Goal: Transaction & Acquisition: Purchase product/service

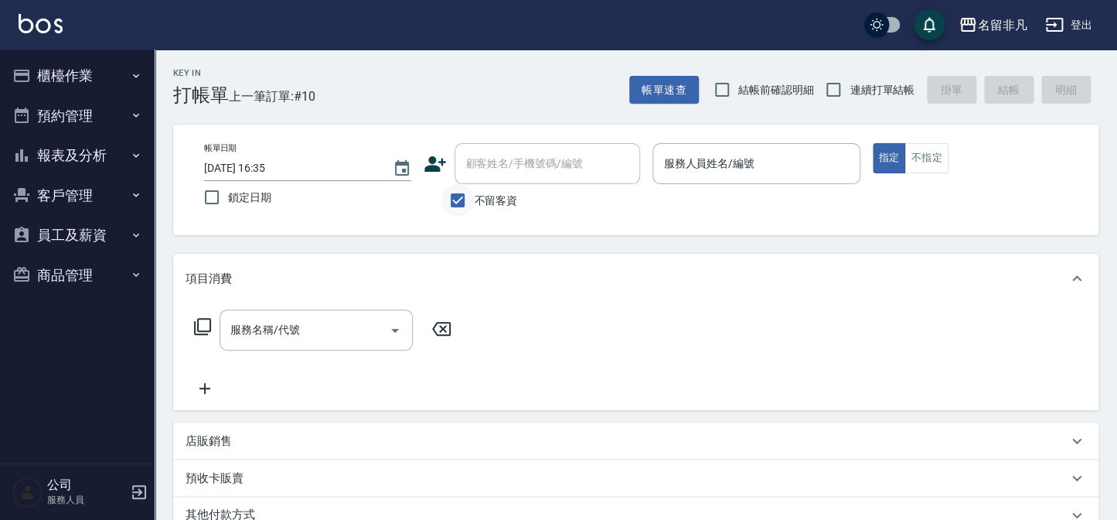
click at [466, 195] on input "不留客資" at bounding box center [458, 200] width 32 height 32
checkbox input "false"
click at [489, 178] on div "顧客姓名/手機號碼/編號" at bounding box center [548, 163] width 186 height 41
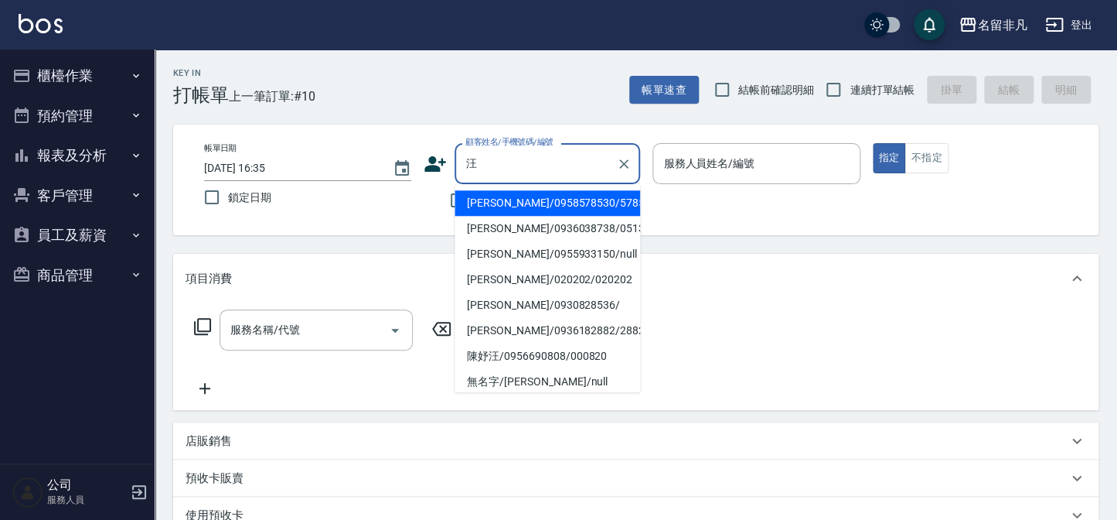
click at [547, 193] on li "[PERSON_NAME]/0958578530/578530" at bounding box center [548, 203] width 186 height 26
type input "[PERSON_NAME]/0958578530/578530"
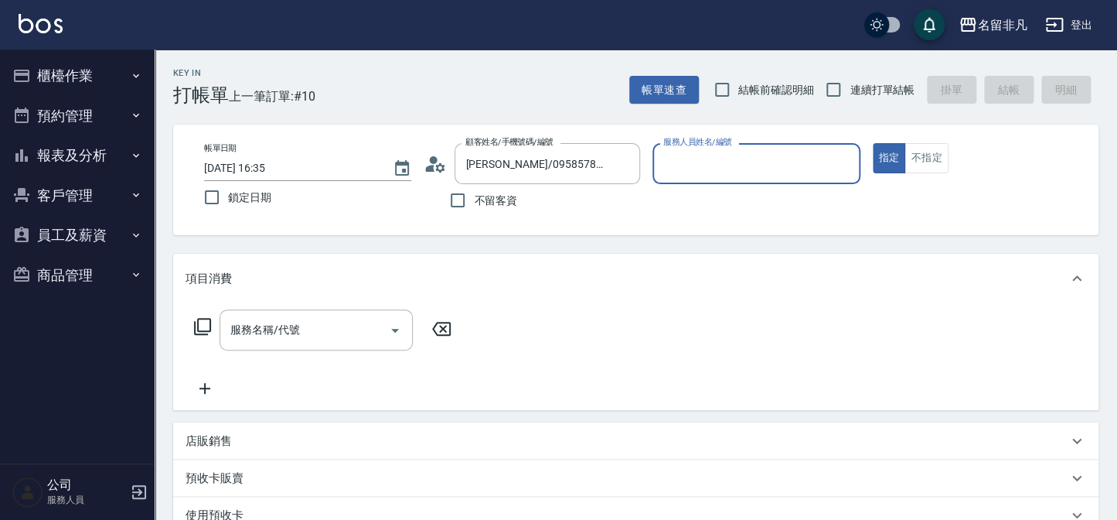
type input "[PERSON_NAME]-01"
click at [271, 327] on div "服務名稱/代號 服務名稱/代號" at bounding box center [316, 329] width 193 height 41
click at [203, 329] on icon at bounding box center [202, 326] width 19 height 19
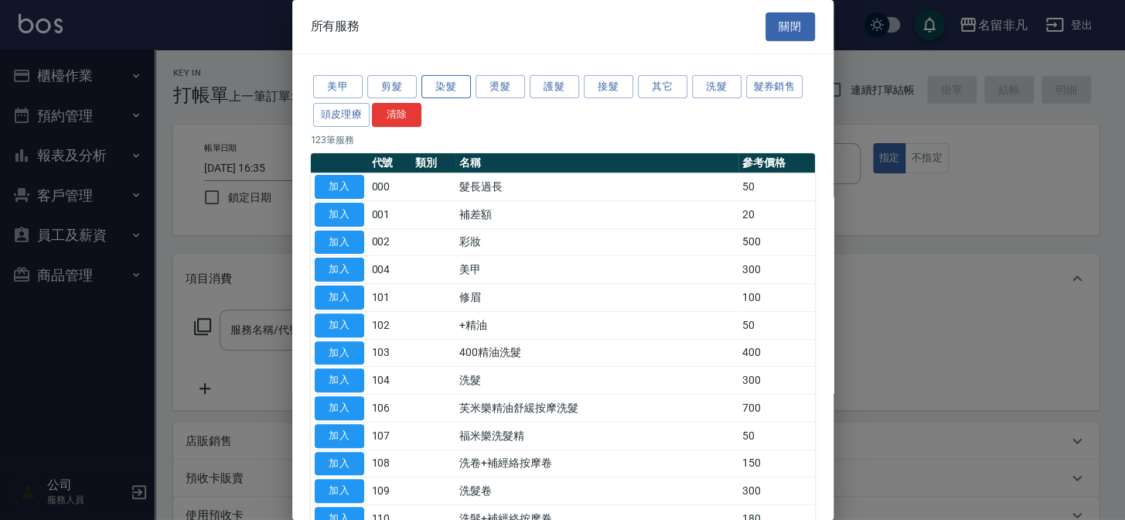
click at [454, 87] on button "染髮" at bounding box center [445, 87] width 49 height 24
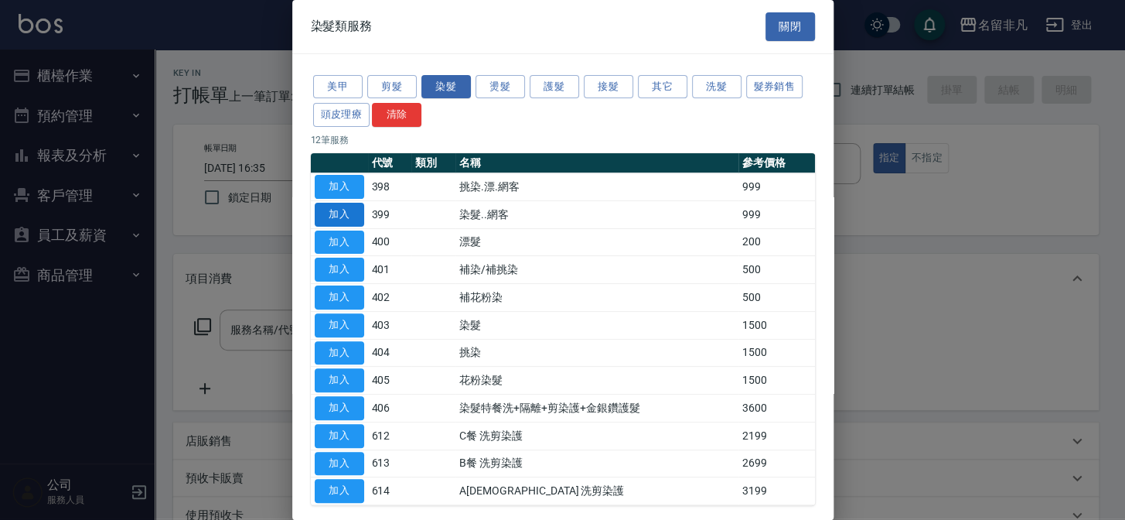
click at [338, 213] on button "加入" at bounding box center [339, 215] width 49 height 24
type input "染髮..網客(399)"
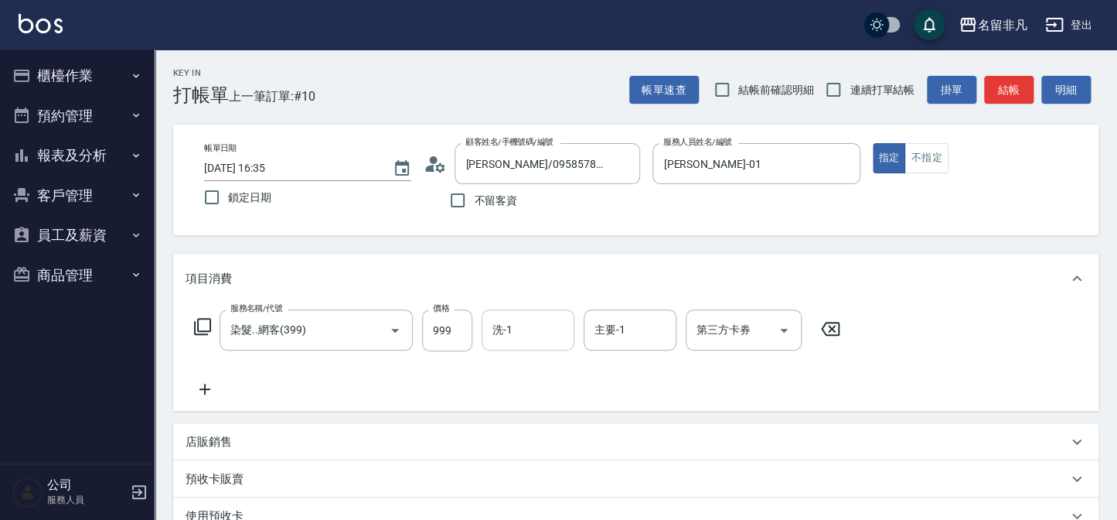
click at [536, 332] on input "洗-1" at bounding box center [528, 329] width 79 height 27
type input "[PERSON_NAME]-18"
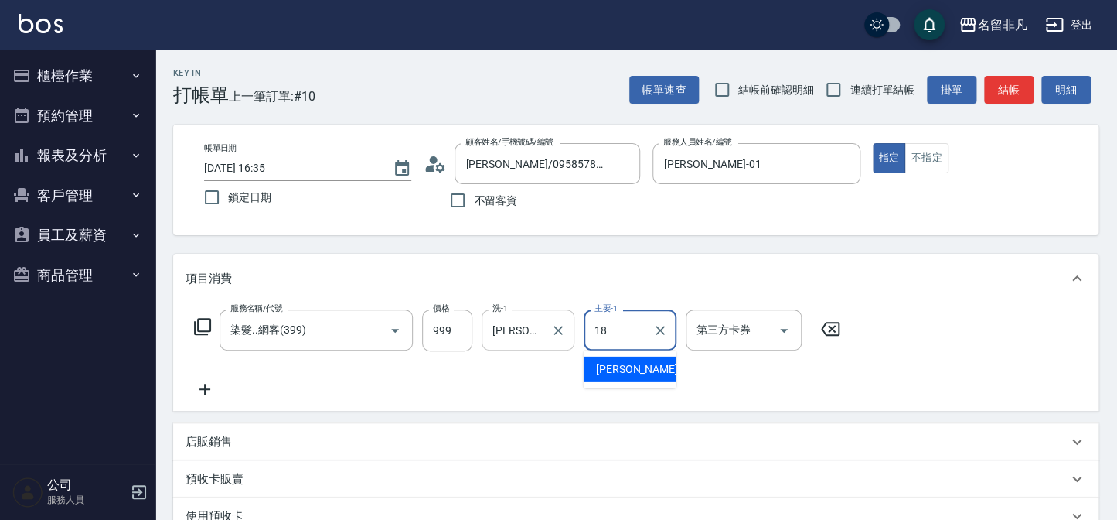
type input "[PERSON_NAME]-18"
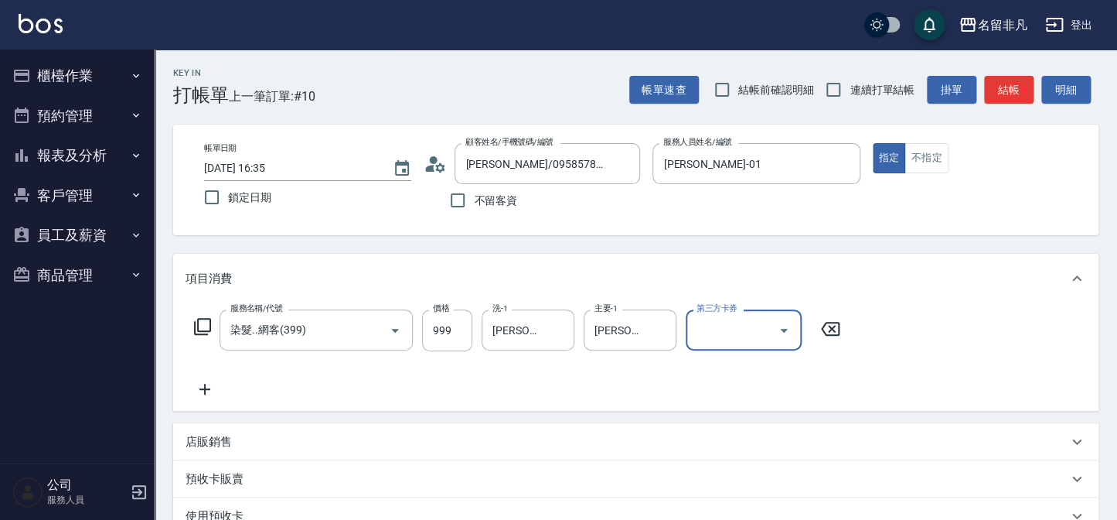
click at [206, 326] on icon at bounding box center [202, 326] width 19 height 19
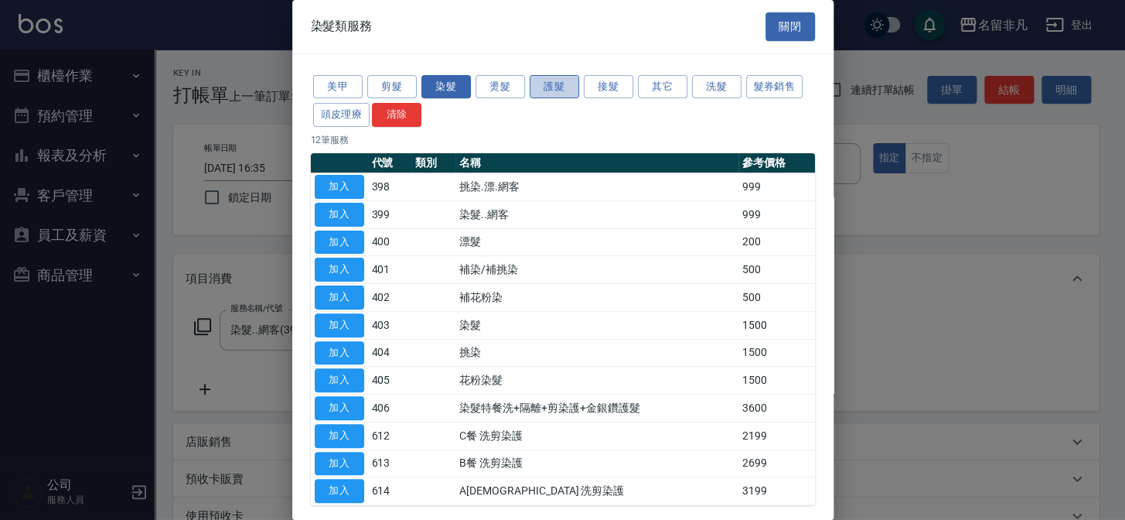
click at [560, 91] on button "護髮" at bounding box center [554, 87] width 49 height 24
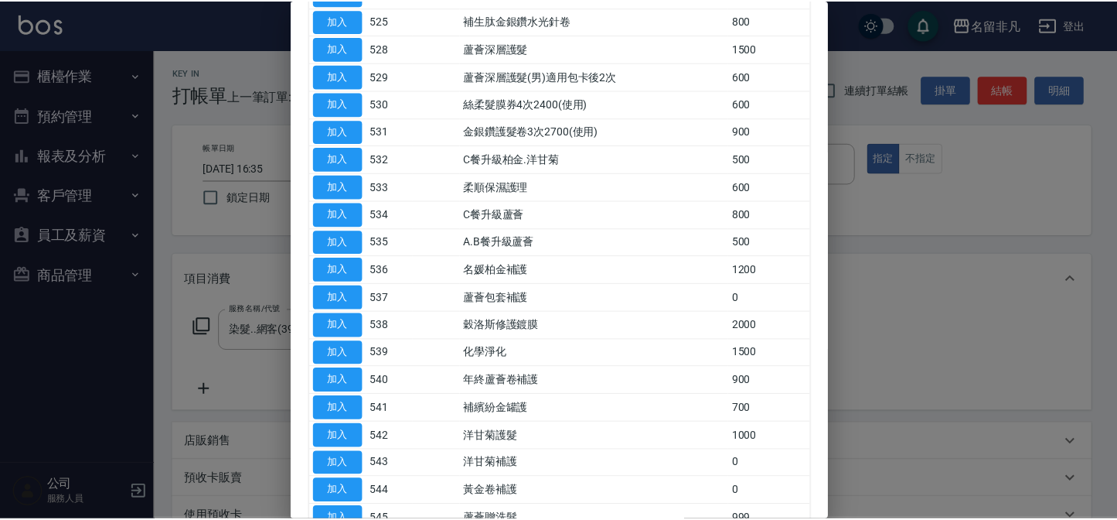
scroll to position [421, 0]
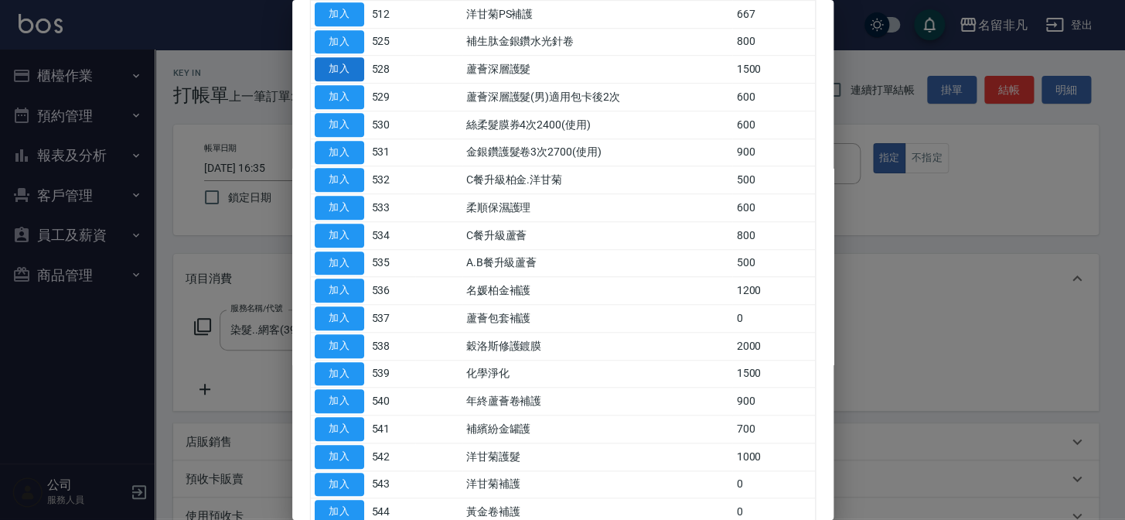
click at [348, 73] on button "加入" at bounding box center [339, 69] width 49 height 24
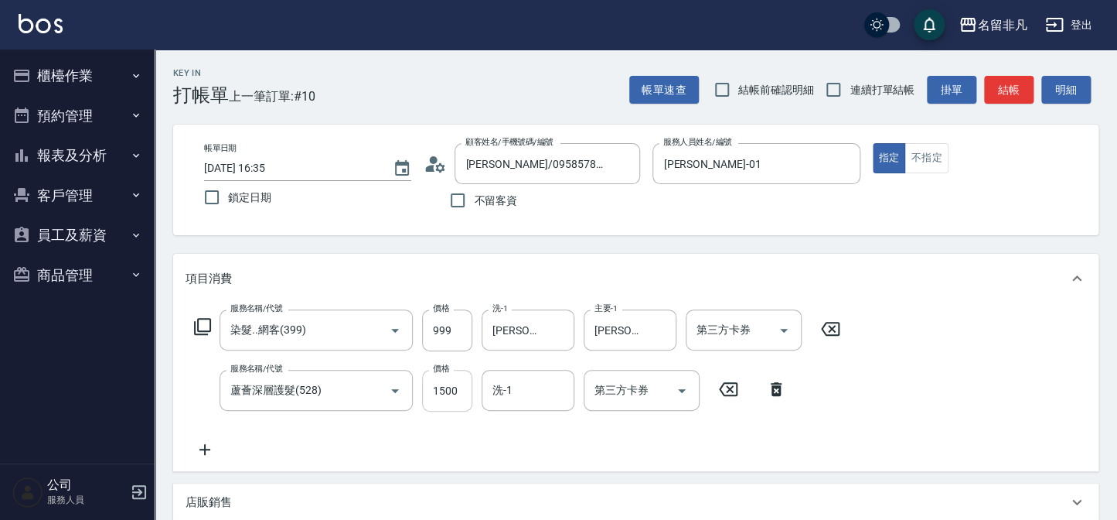
click at [467, 379] on input "1500" at bounding box center [447, 391] width 50 height 42
type input "1000"
type input "[PERSON_NAME]-18"
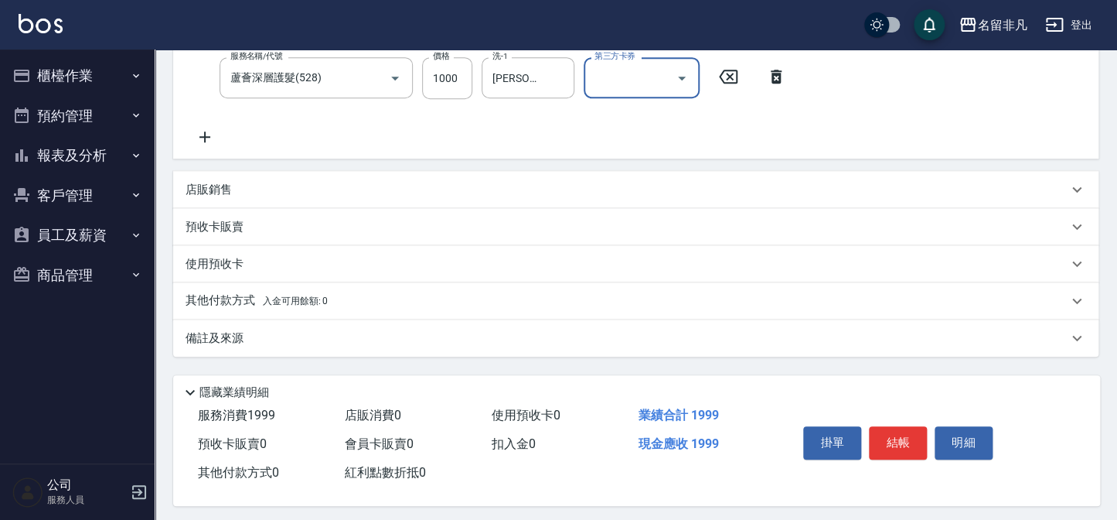
scroll to position [321, 0]
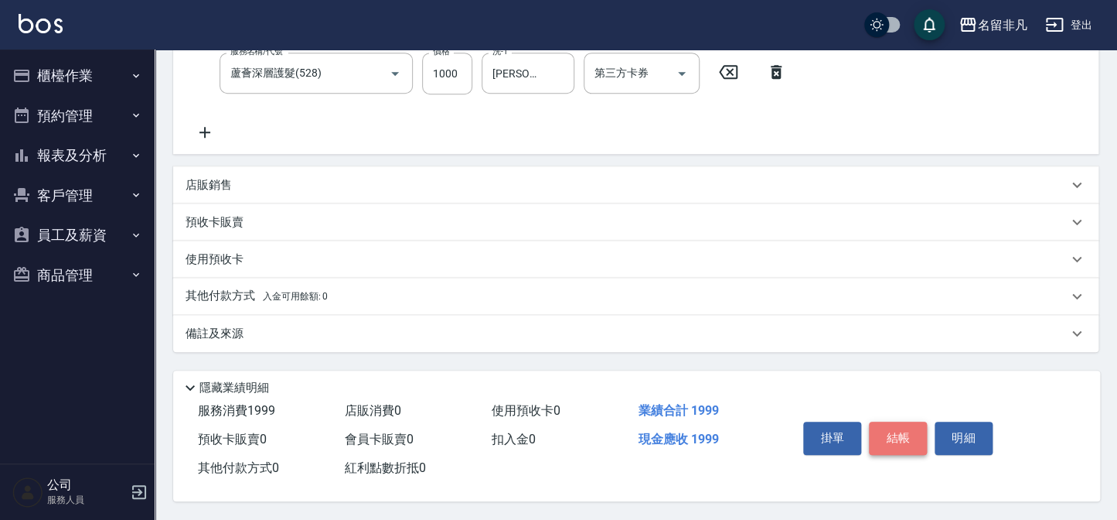
click at [901, 427] on button "結帳" at bounding box center [898, 437] width 58 height 32
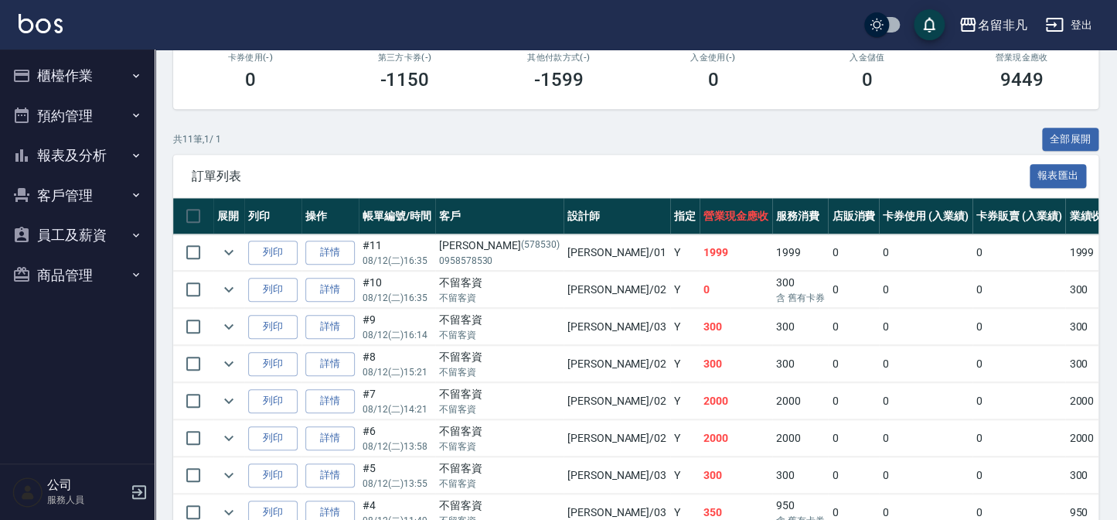
scroll to position [281, 0]
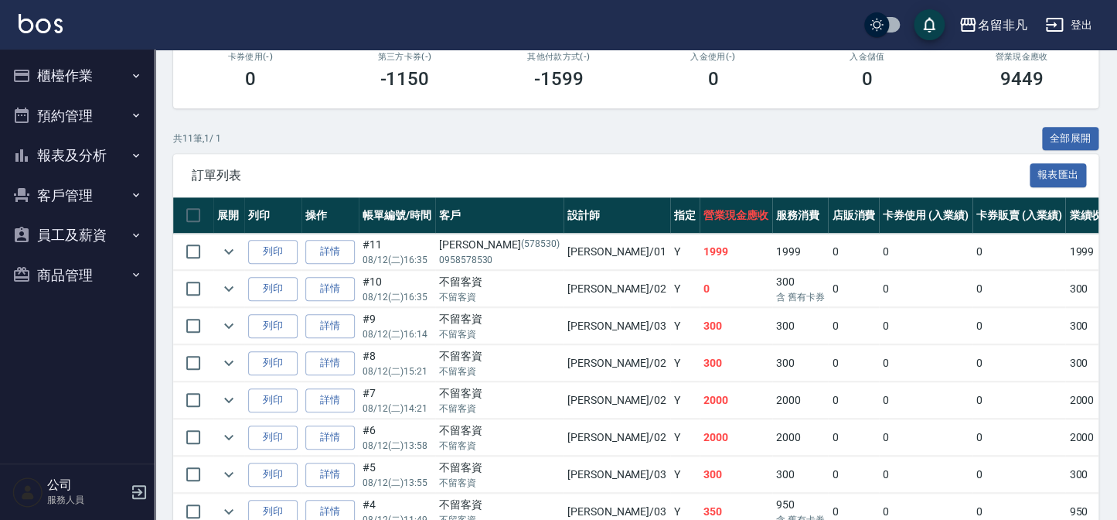
click at [46, 140] on button "報表及分析" at bounding box center [77, 155] width 142 height 40
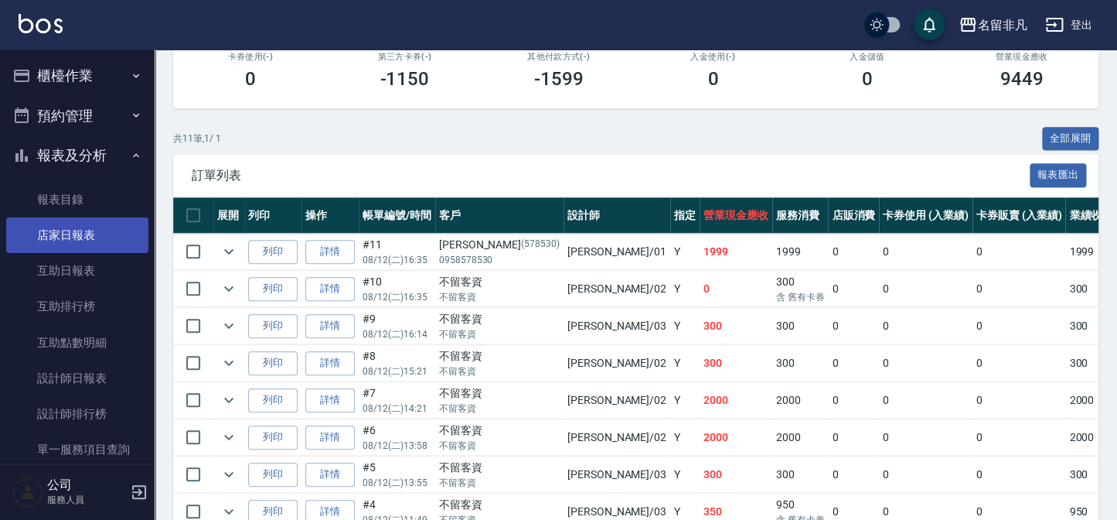
click at [68, 231] on link "店家日報表" at bounding box center [77, 235] width 142 height 36
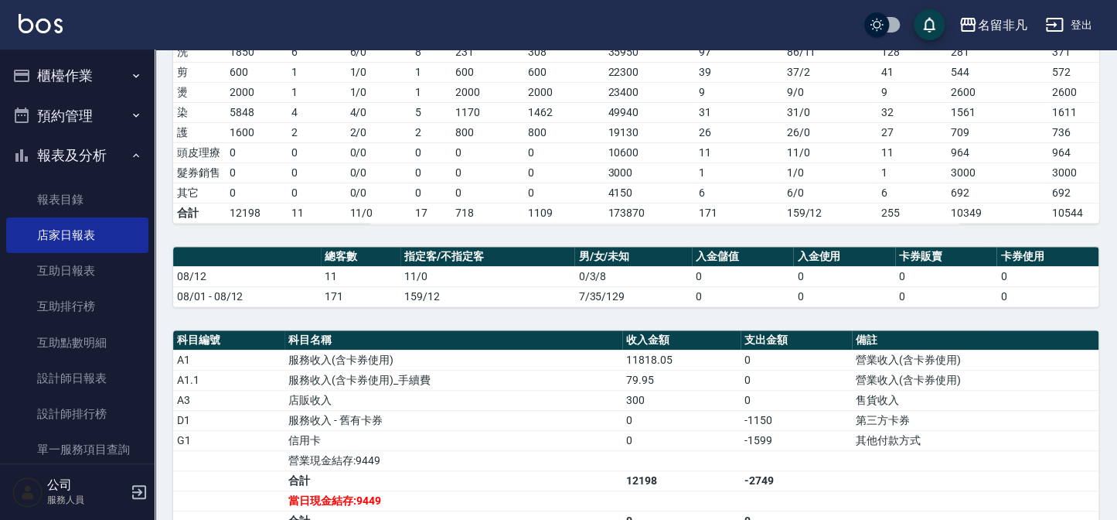
scroll to position [351, 0]
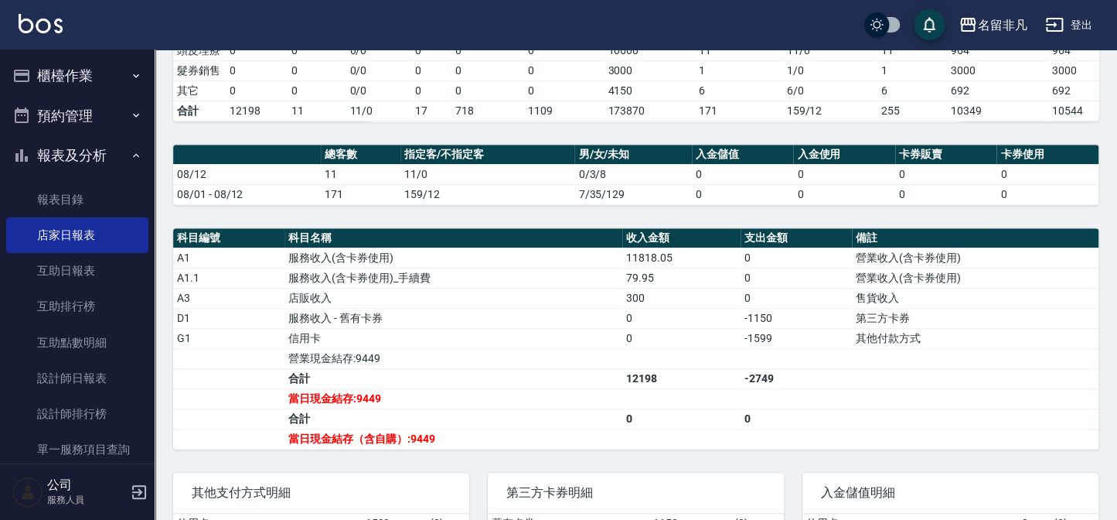
click at [62, 83] on button "櫃檯作業" at bounding box center [77, 76] width 142 height 40
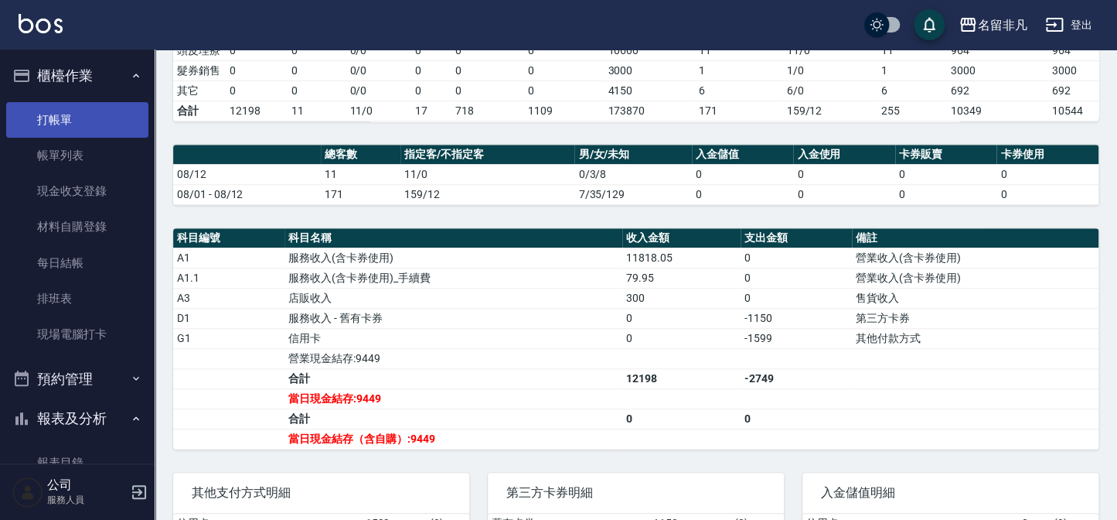
click at [80, 131] on link "打帳單" at bounding box center [77, 120] width 142 height 36
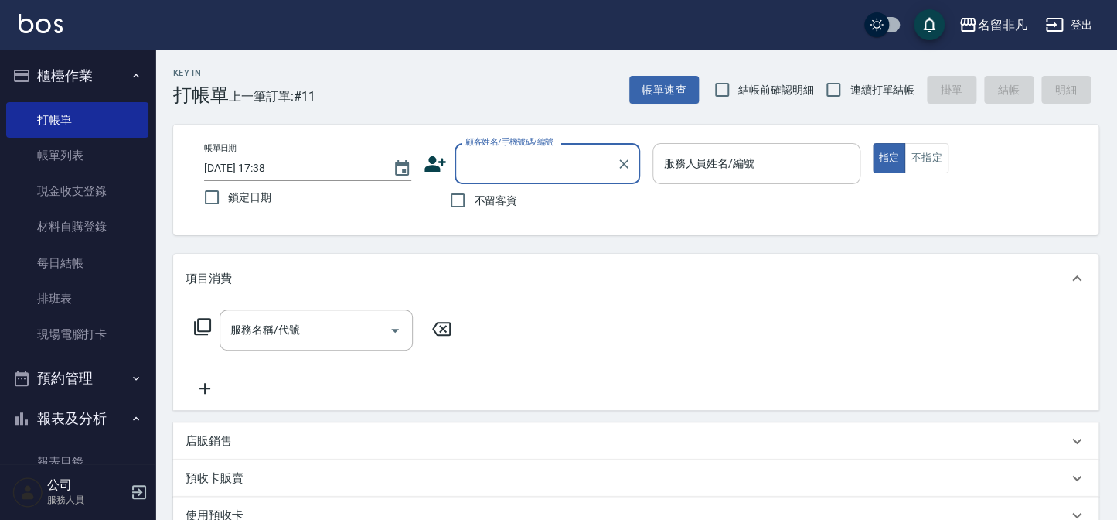
drag, startPoint x: 785, startPoint y: 144, endPoint x: 788, endPoint y: 160, distance: 16.5
click at [785, 145] on div "服務人員姓名/編號" at bounding box center [756, 163] width 207 height 41
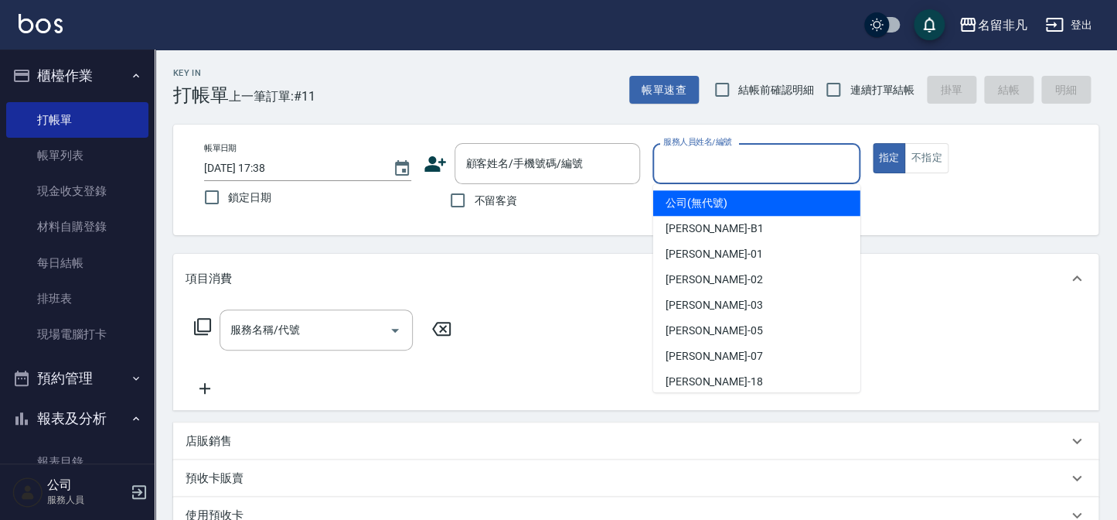
click at [788, 160] on input "服務人員姓名/編號" at bounding box center [756, 163] width 193 height 27
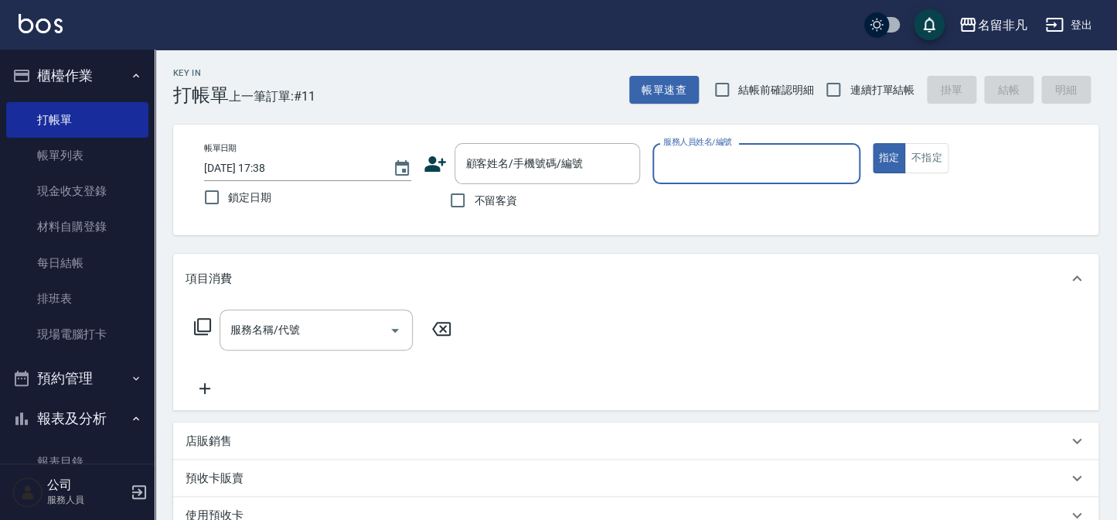
click at [789, 168] on input "服務人員姓名/編號" at bounding box center [756, 163] width 193 height 27
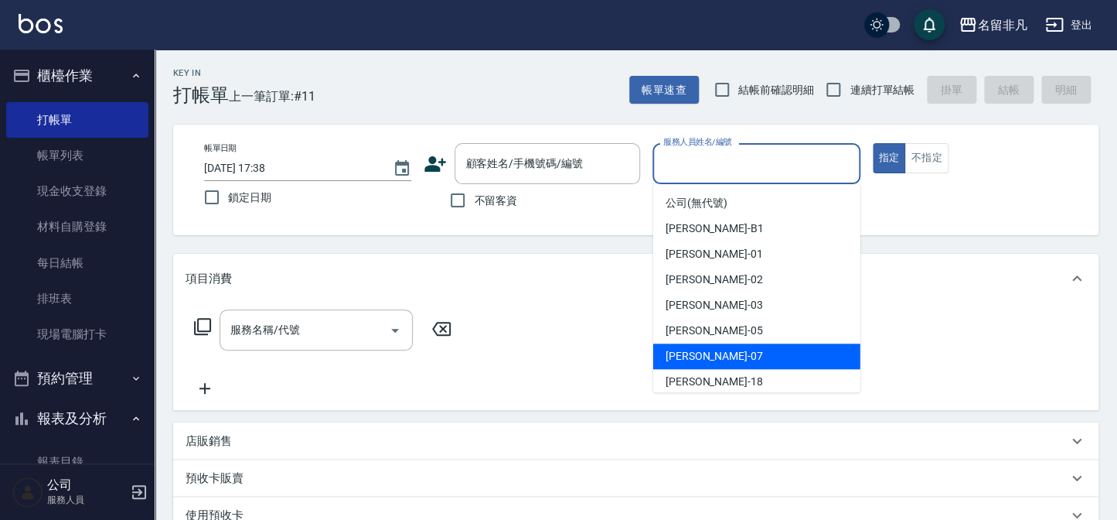
click at [701, 361] on span "[PERSON_NAME]-07" at bounding box center [714, 356] width 97 height 16
type input "[PERSON_NAME]-07"
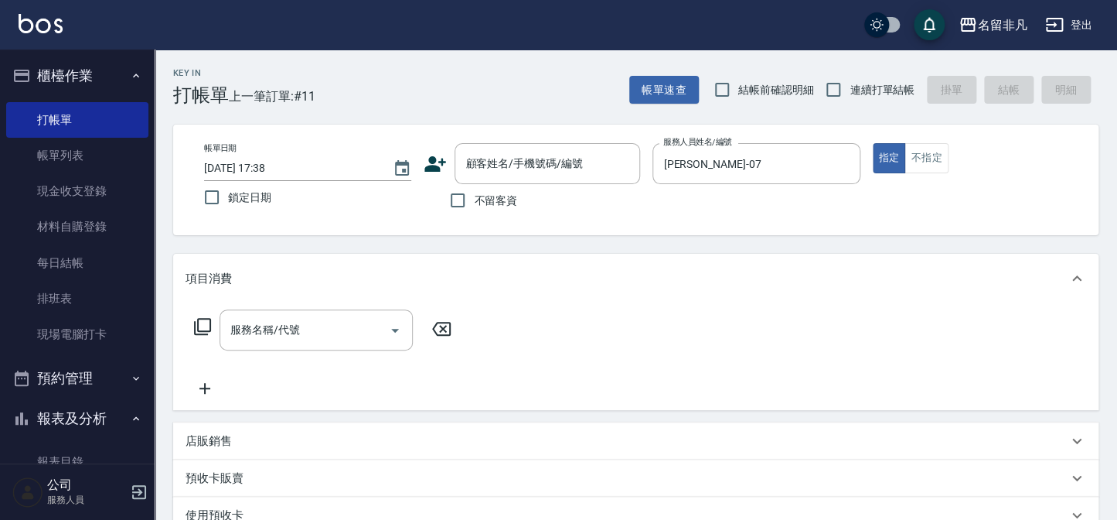
click at [479, 198] on span "不留客資" at bounding box center [495, 201] width 43 height 16
click at [474, 198] on input "不留客資" at bounding box center [458, 200] width 32 height 32
checkbox input "true"
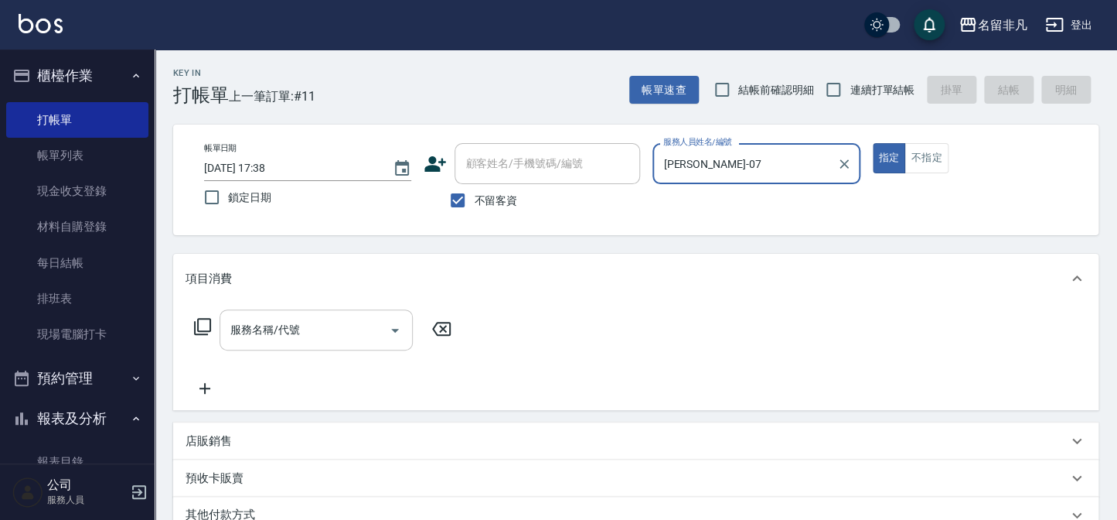
click at [358, 312] on div "服務名稱/代號" at bounding box center [316, 329] width 193 height 41
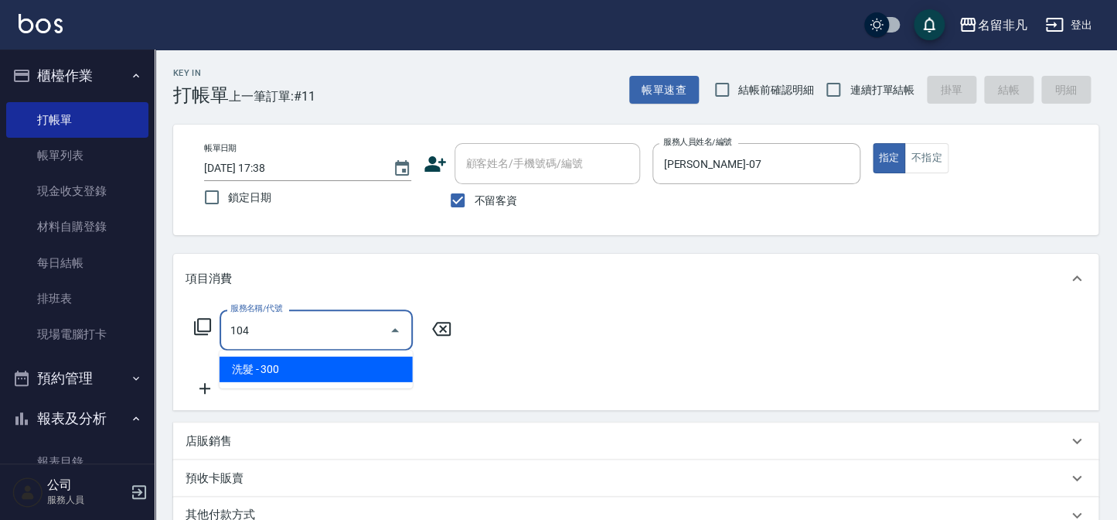
type input "洗髮(104)"
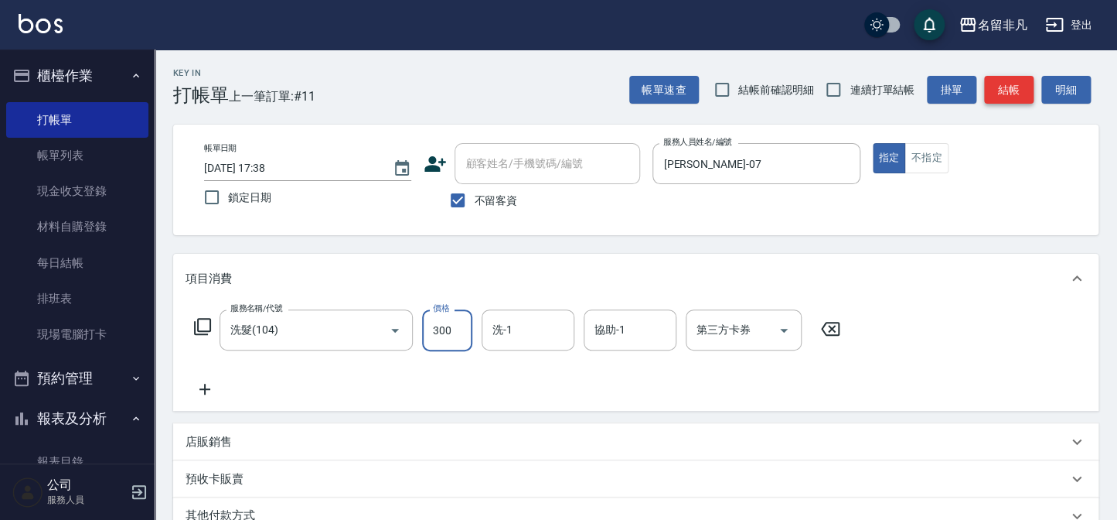
click at [1014, 96] on button "結帳" at bounding box center [1008, 90] width 49 height 29
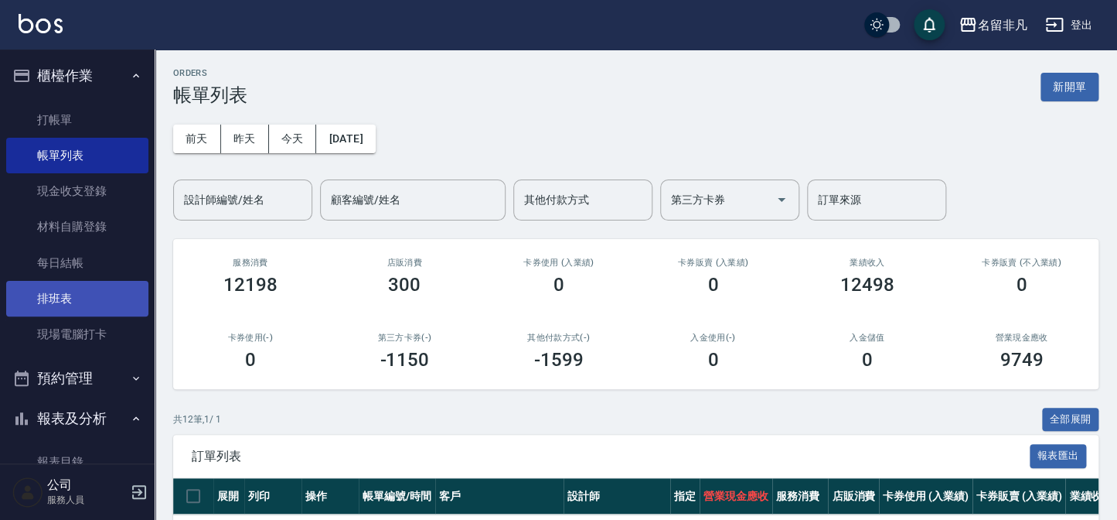
scroll to position [140, 0]
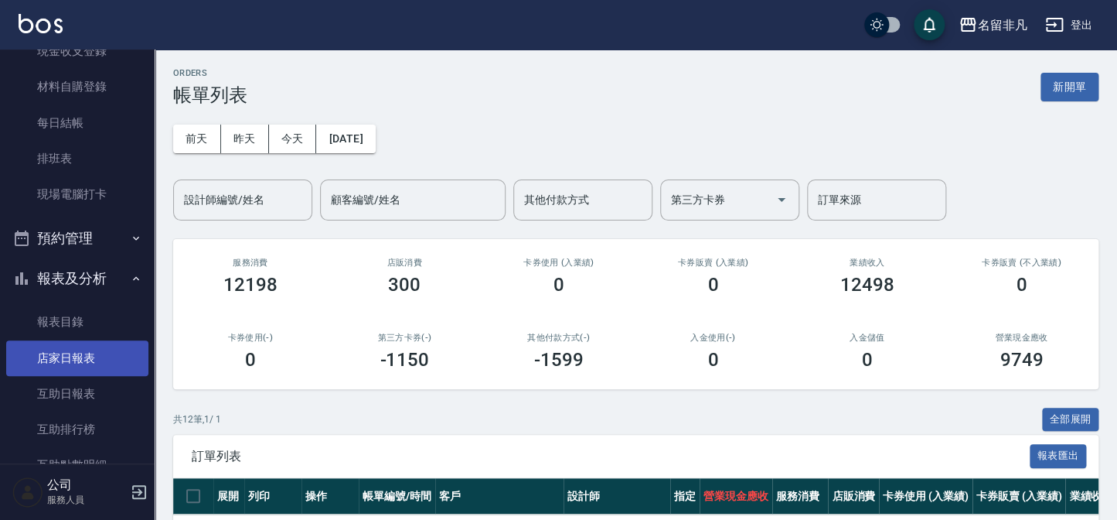
click at [87, 355] on link "店家日報表" at bounding box center [77, 358] width 142 height 36
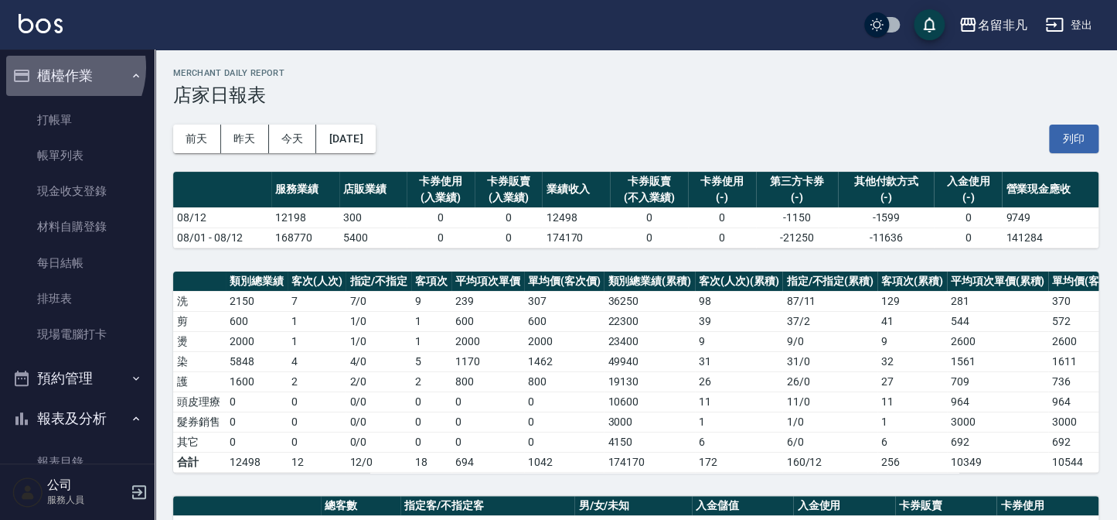
click at [54, 67] on button "櫃檯作業" at bounding box center [77, 76] width 142 height 40
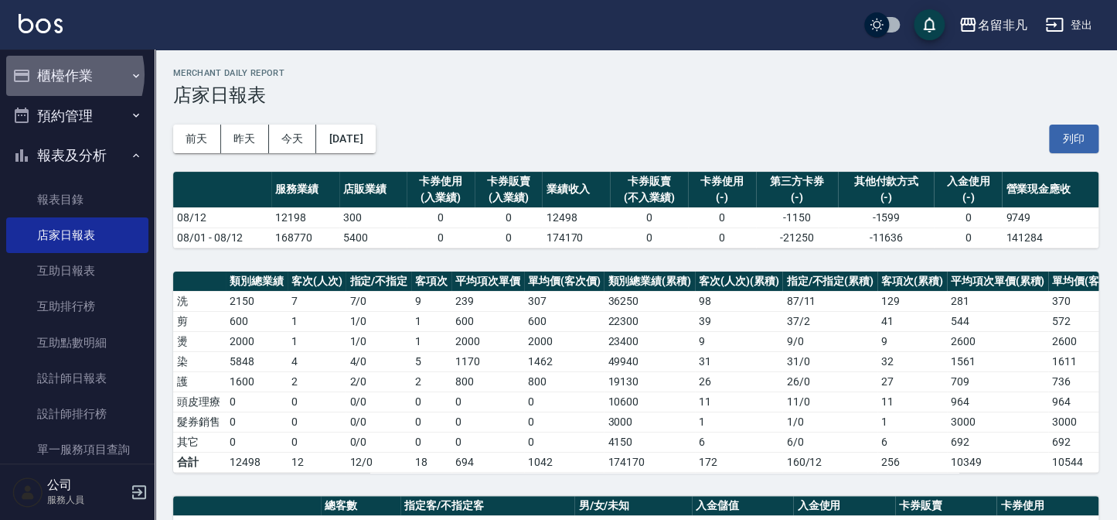
click at [60, 74] on button "櫃檯作業" at bounding box center [77, 76] width 142 height 40
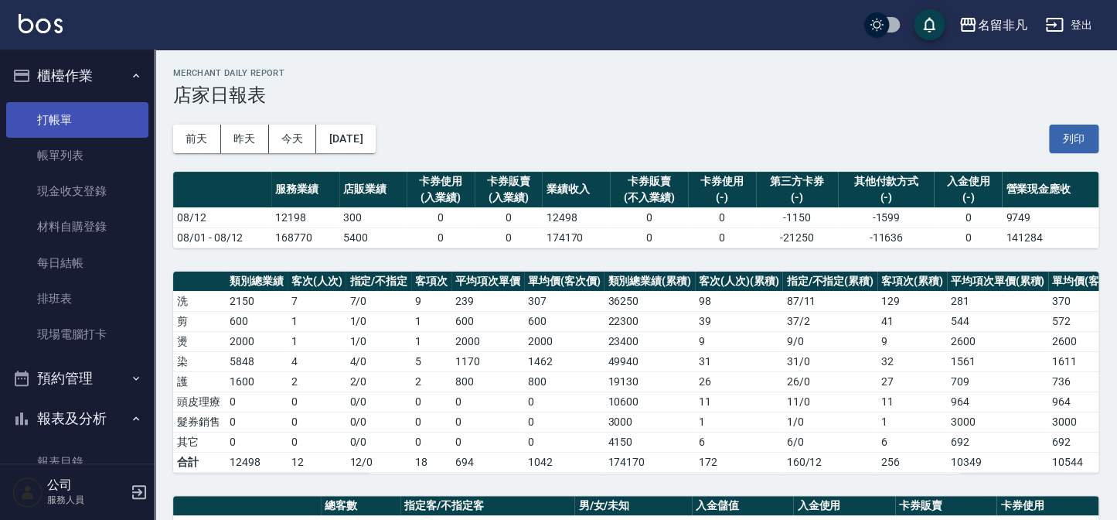
drag, startPoint x: 66, startPoint y: 124, endPoint x: 60, endPoint y: 132, distance: 11.0
click at [66, 123] on link "打帳單" at bounding box center [77, 120] width 142 height 36
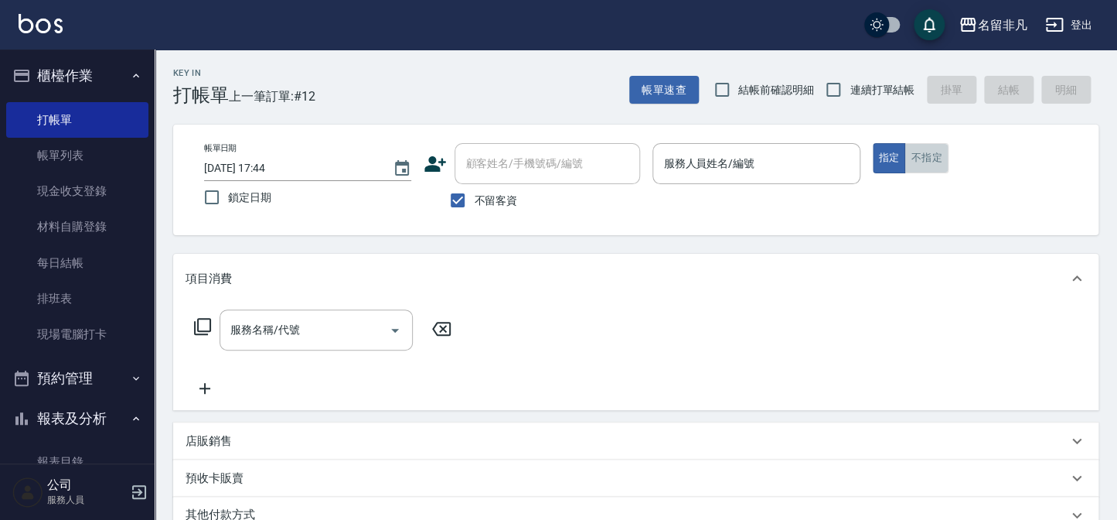
drag, startPoint x: 928, startPoint y: 156, endPoint x: 827, endPoint y: 185, distance: 105.3
click at [926, 158] on button "不指定" at bounding box center [926, 158] width 43 height 30
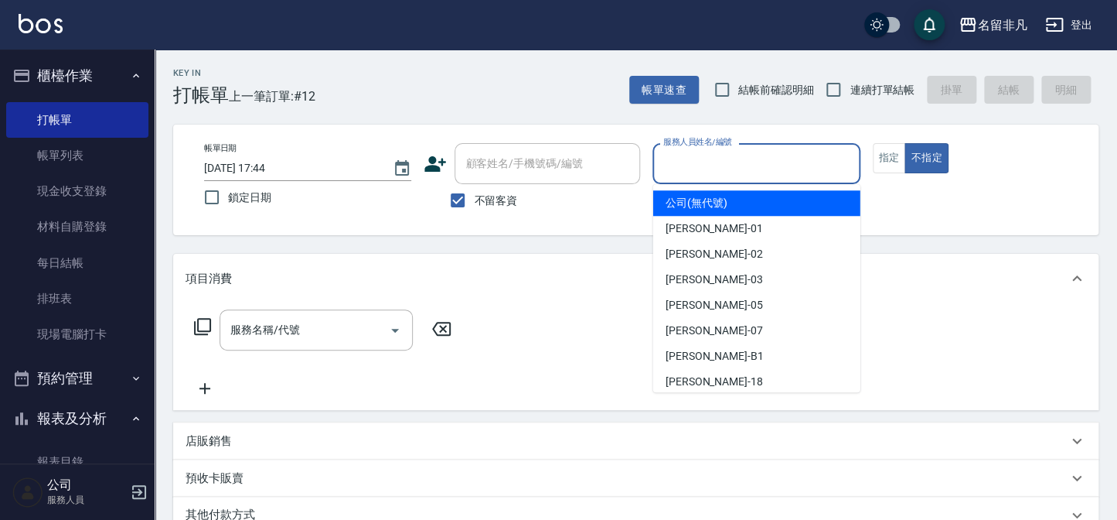
click at [744, 163] on input "服務人員姓名/編號" at bounding box center [756, 163] width 193 height 27
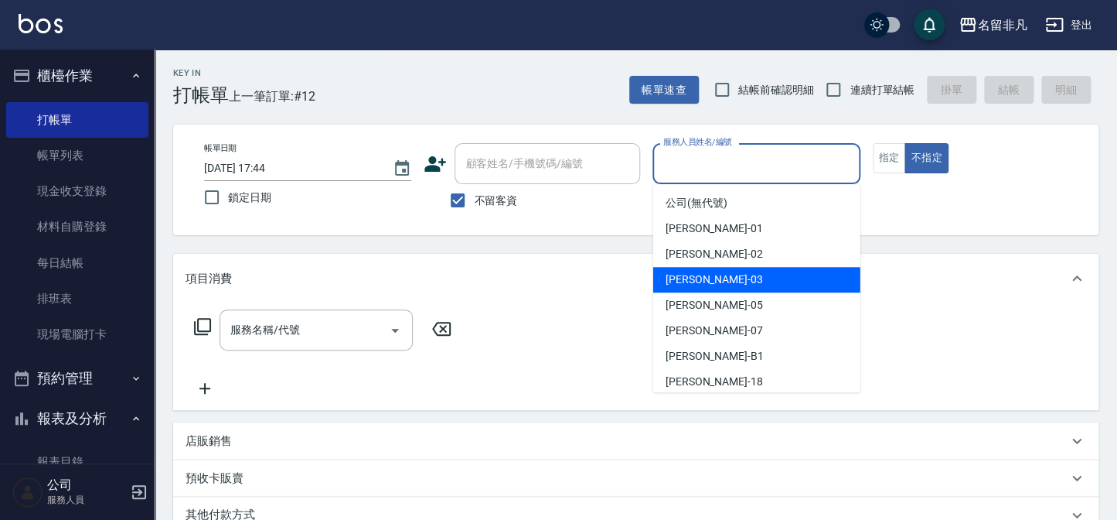
click at [734, 281] on div "[PERSON_NAME] -03" at bounding box center [756, 280] width 207 height 26
type input "[PERSON_NAME]-03"
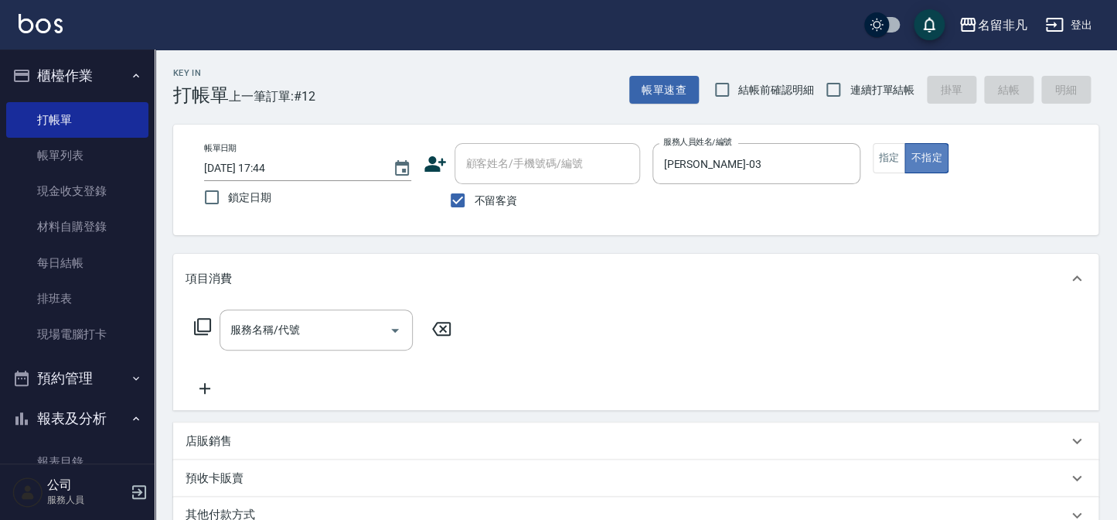
click at [917, 163] on button "不指定" at bounding box center [926, 158] width 43 height 30
click at [200, 320] on icon at bounding box center [202, 326] width 19 height 19
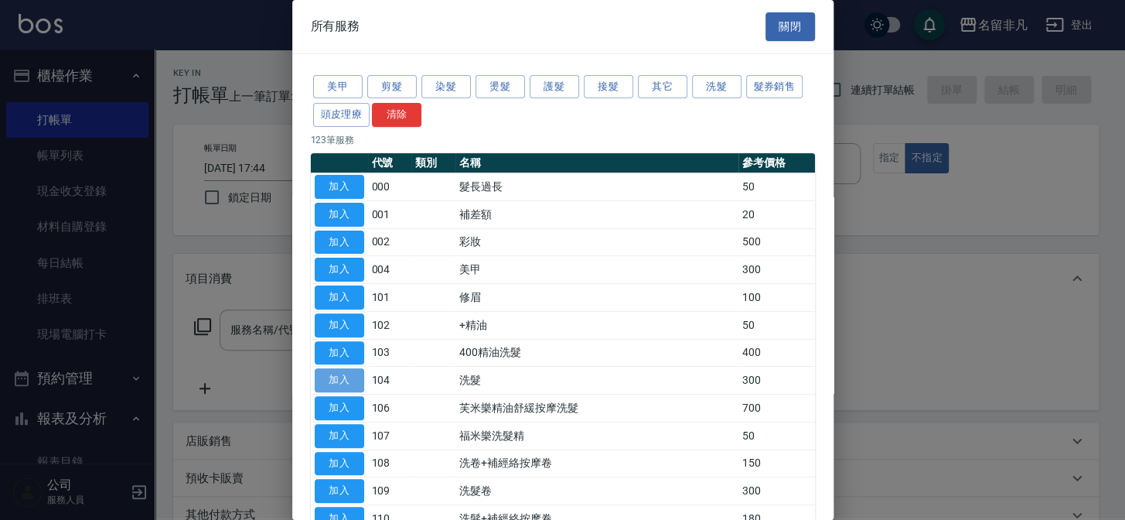
click at [329, 370] on button "加入" at bounding box center [339, 380] width 49 height 24
type input "洗髮(104)"
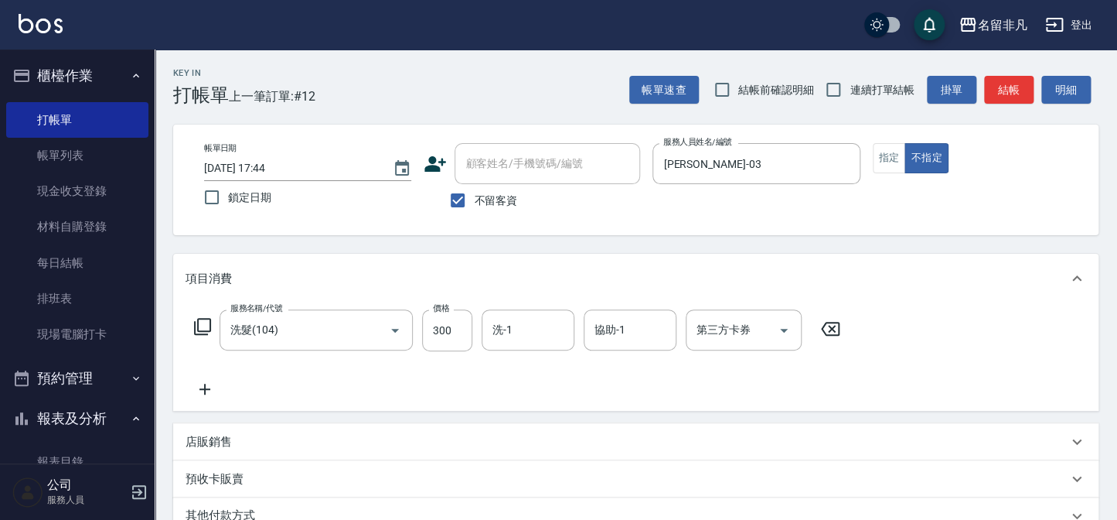
click at [203, 384] on icon at bounding box center [205, 389] width 39 height 19
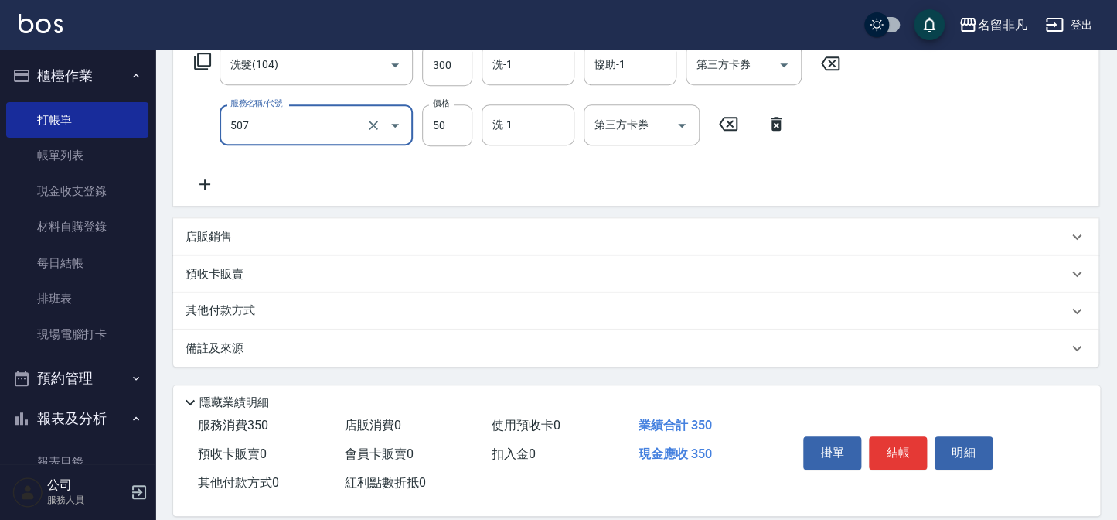
scroll to position [284, 0]
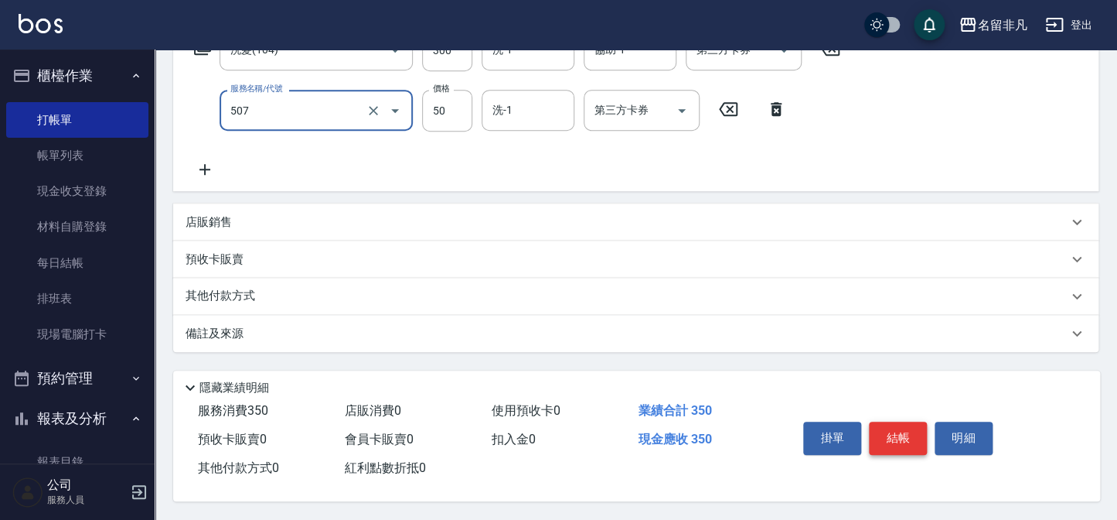
type input "瞬間護髮(507)"
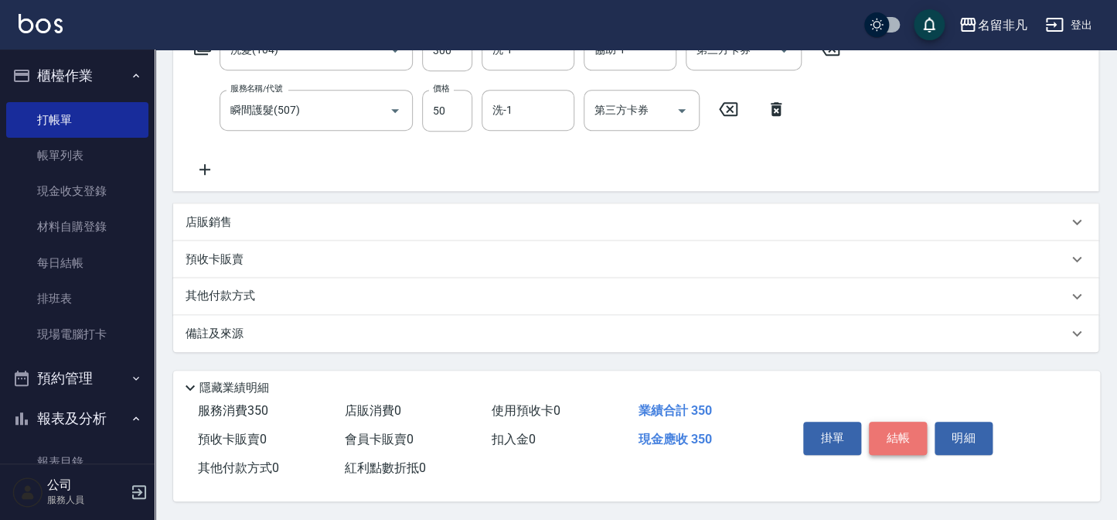
click at [901, 436] on button "結帳" at bounding box center [898, 437] width 58 height 32
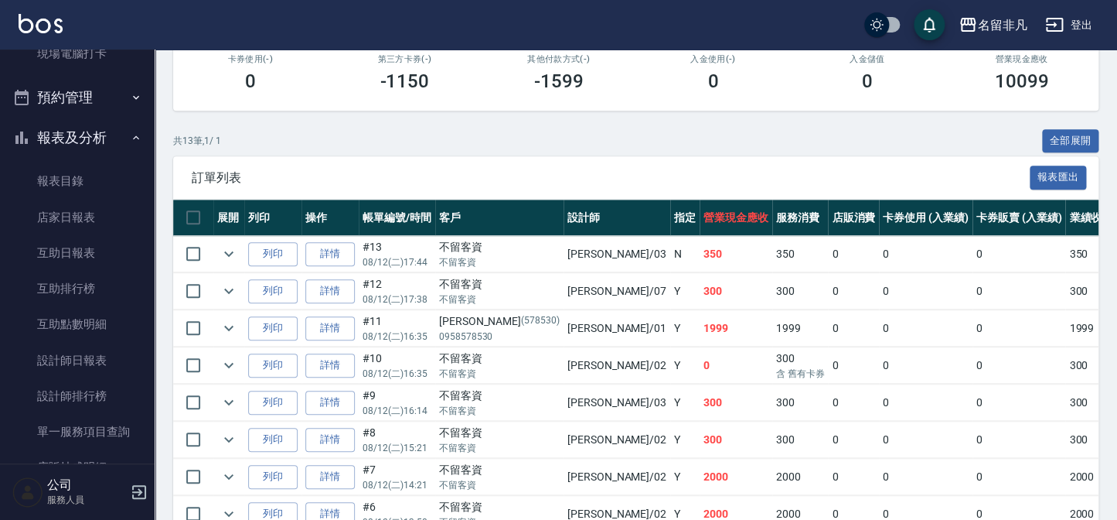
scroll to position [281, 0]
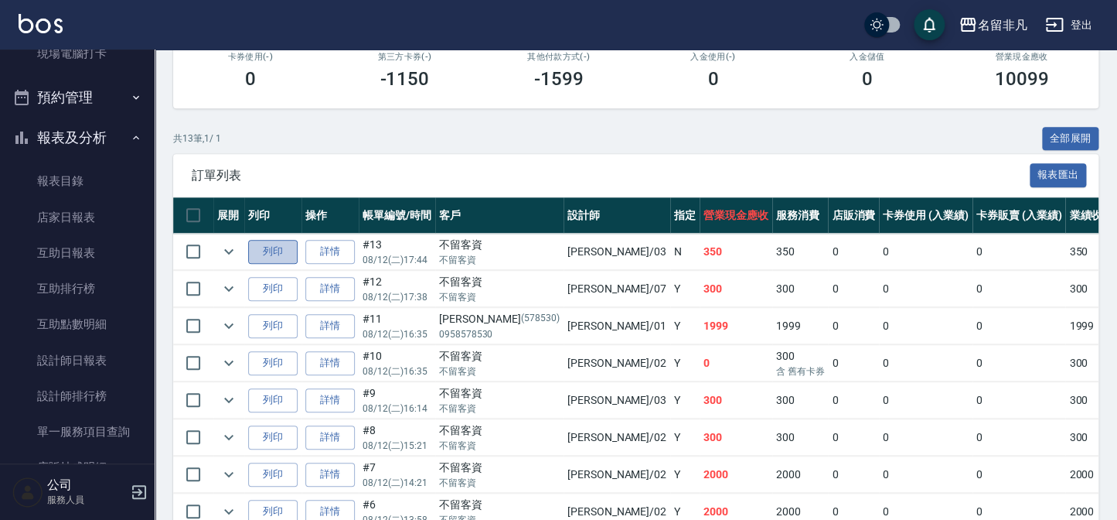
click at [277, 240] on button "列印" at bounding box center [272, 252] width 49 height 24
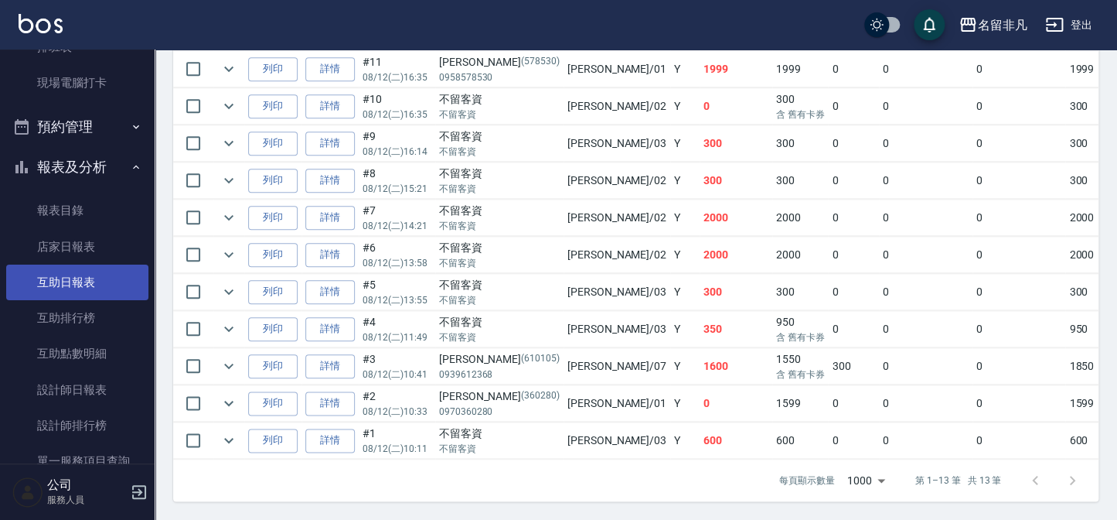
scroll to position [271, 0]
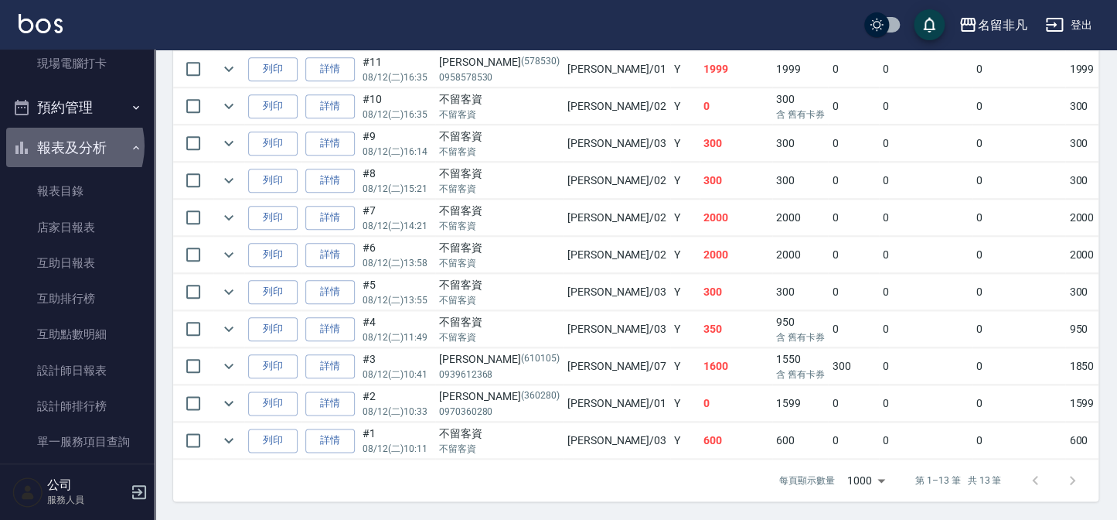
click at [63, 144] on button "報表及分析" at bounding box center [77, 148] width 142 height 40
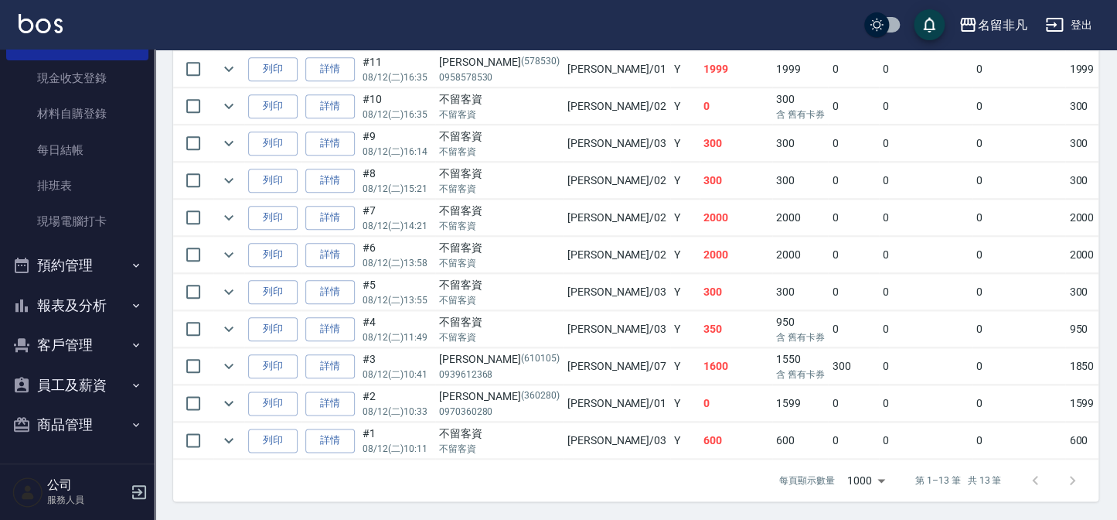
scroll to position [113, 0]
click at [88, 297] on button "報表及分析" at bounding box center [77, 305] width 142 height 40
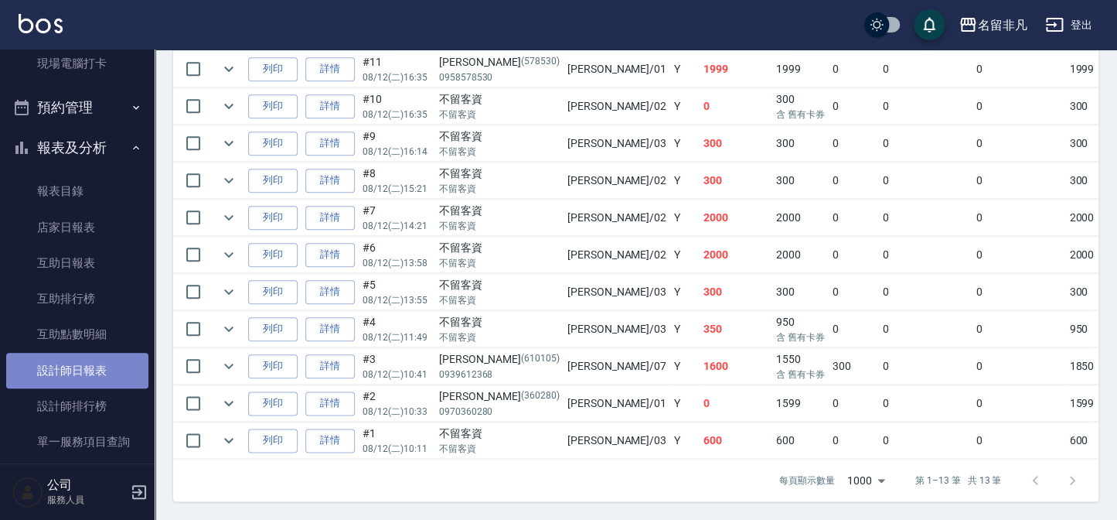
click at [96, 364] on link "設計師日報表" at bounding box center [77, 371] width 142 height 36
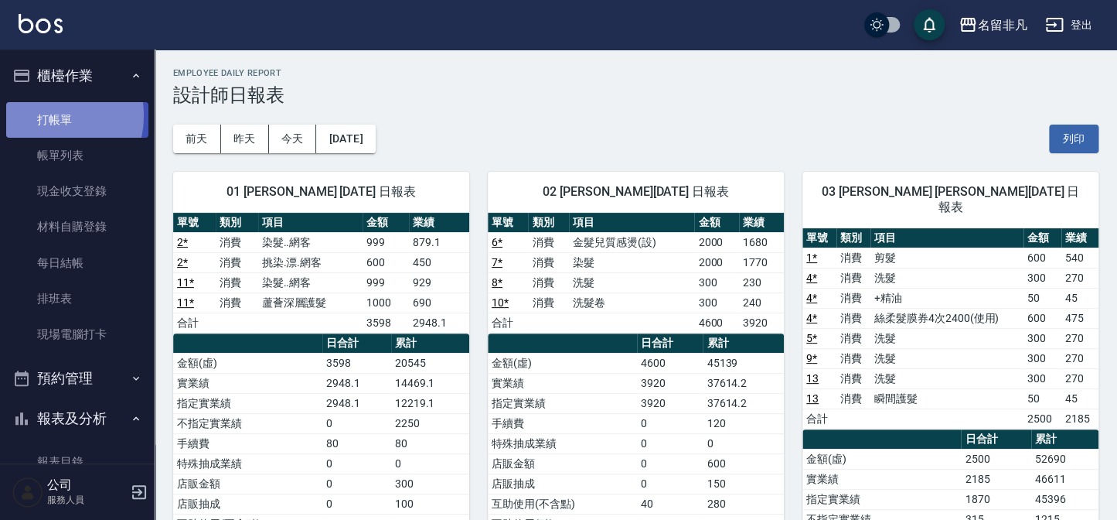
click at [43, 115] on link "打帳單" at bounding box center [77, 120] width 142 height 36
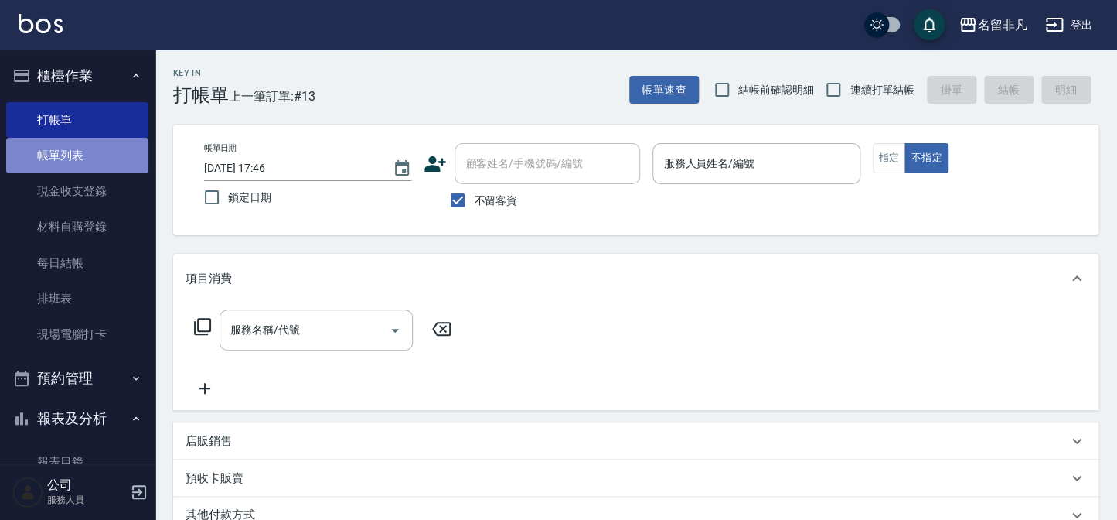
click at [96, 161] on link "帳單列表" at bounding box center [77, 156] width 142 height 36
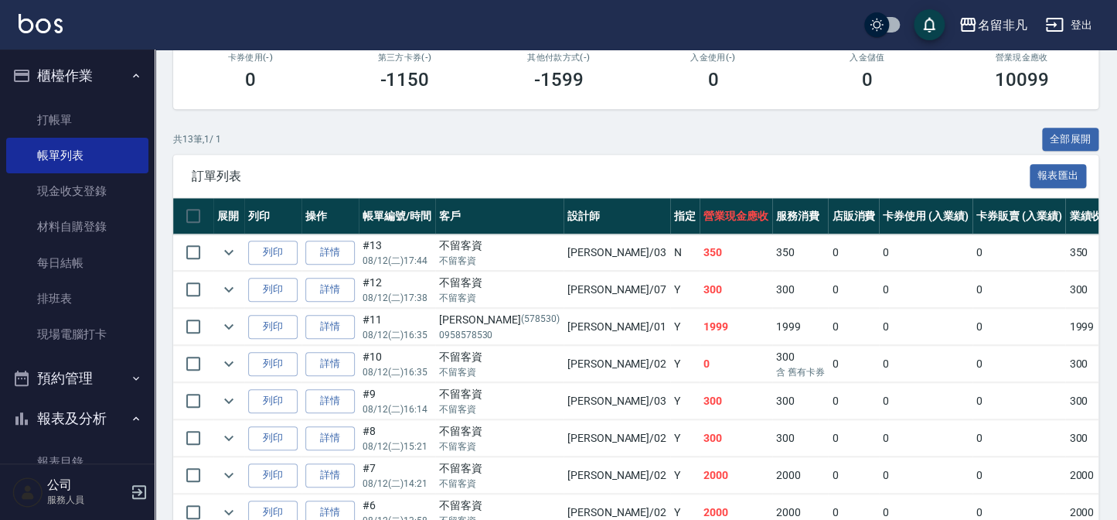
scroll to position [281, 0]
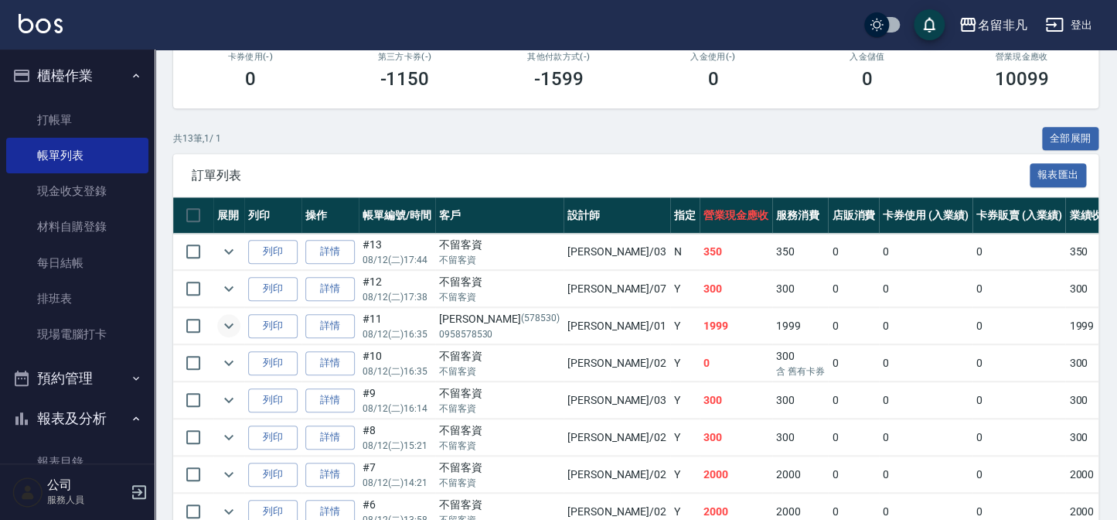
click at [226, 335] on button "expand row" at bounding box center [228, 325] width 23 height 23
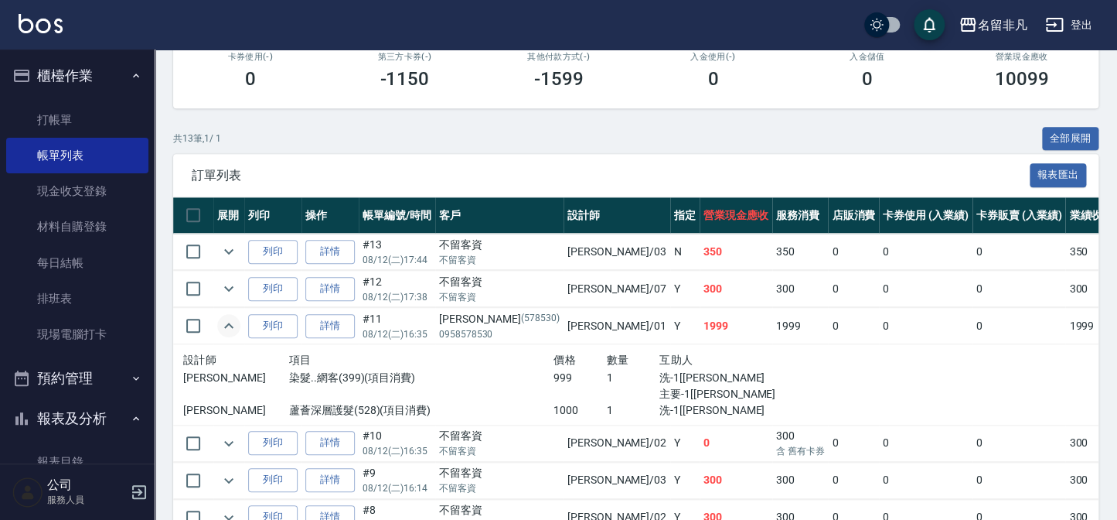
click at [226, 335] on button "expand row" at bounding box center [228, 325] width 23 height 23
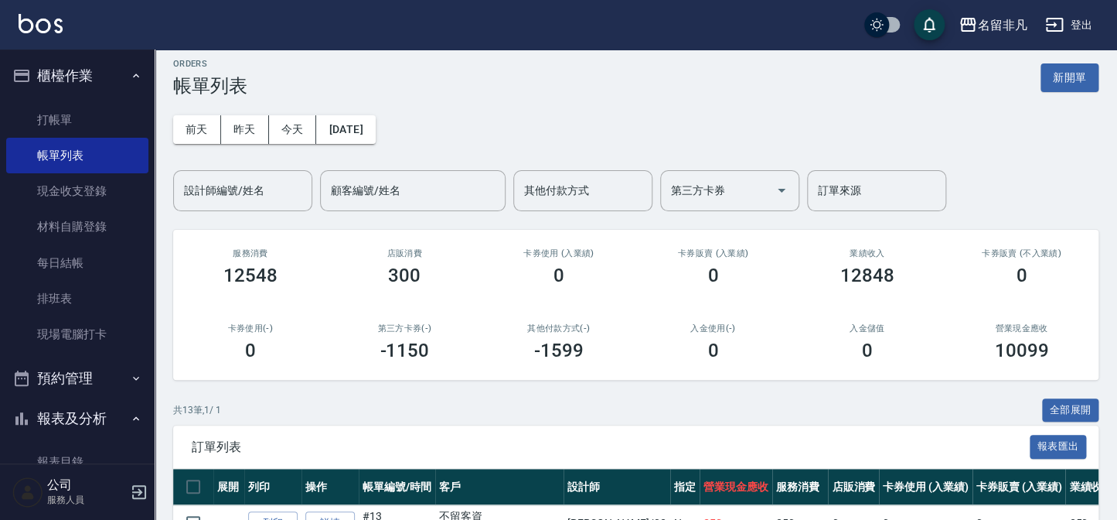
scroll to position [0, 0]
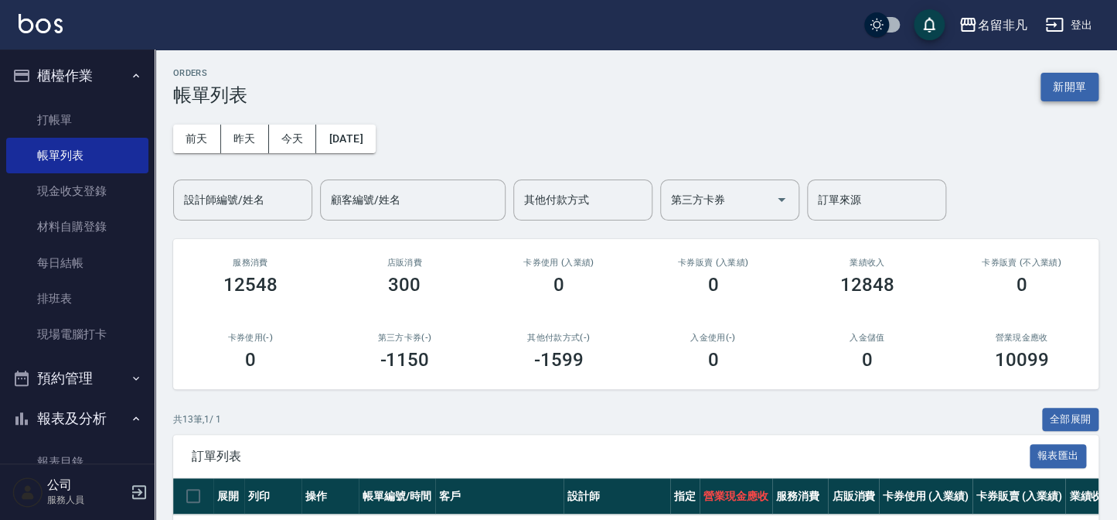
click at [1056, 87] on button "新開單" at bounding box center [1070, 87] width 58 height 29
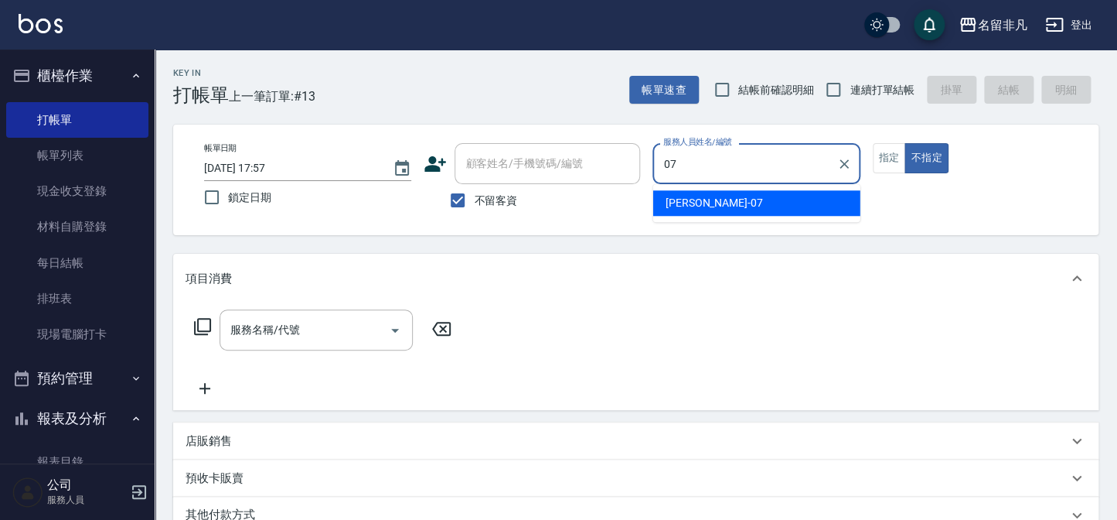
type input "[PERSON_NAME]-07"
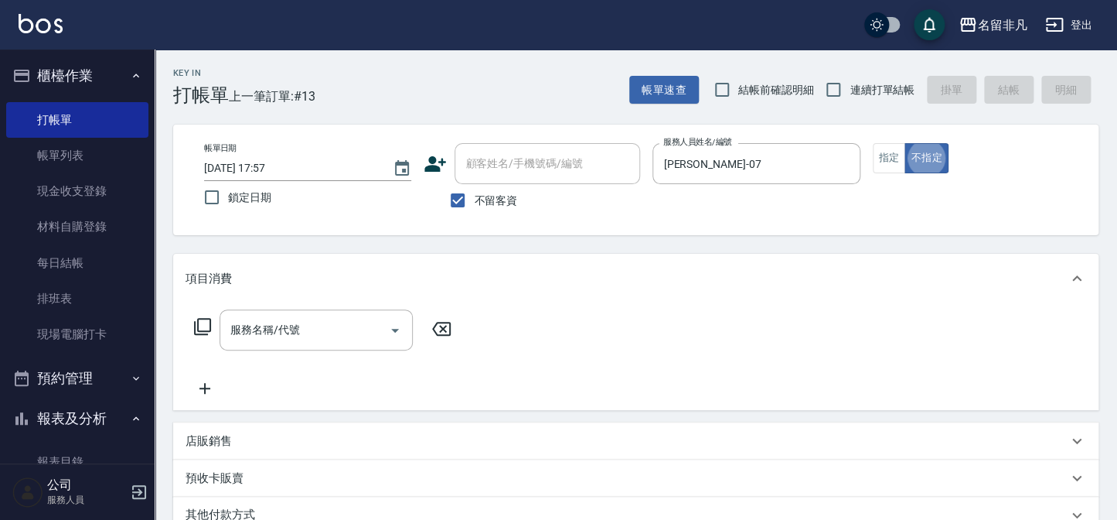
type button "false"
click at [895, 166] on button "指定" at bounding box center [889, 158] width 33 height 30
click at [486, 200] on span "不留客資" at bounding box center [495, 201] width 43 height 16
click at [474, 200] on input "不留客資" at bounding box center [458, 200] width 32 height 32
checkbox input "false"
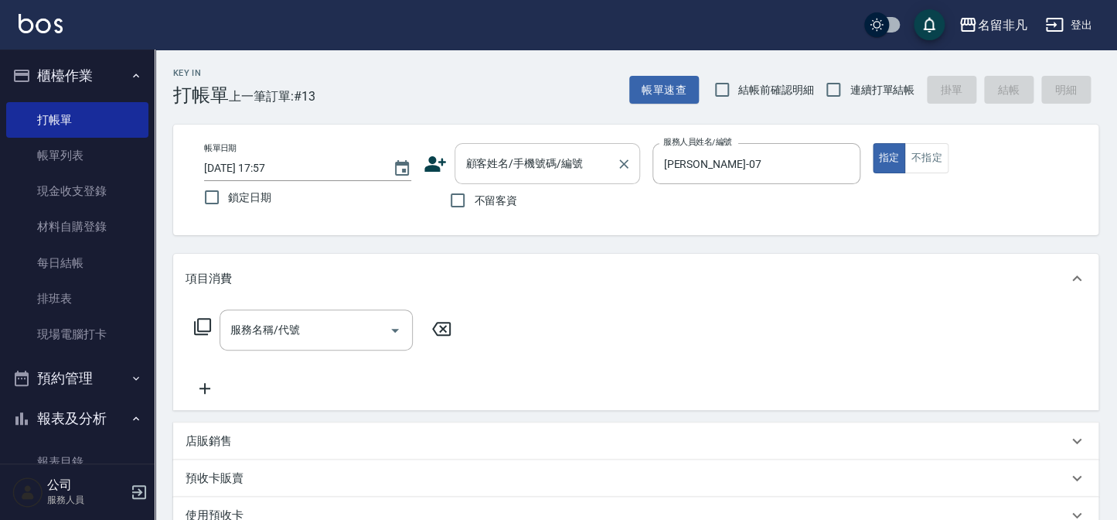
click at [494, 175] on input "顧客姓名/手機號碼/編號" at bounding box center [536, 163] width 148 height 27
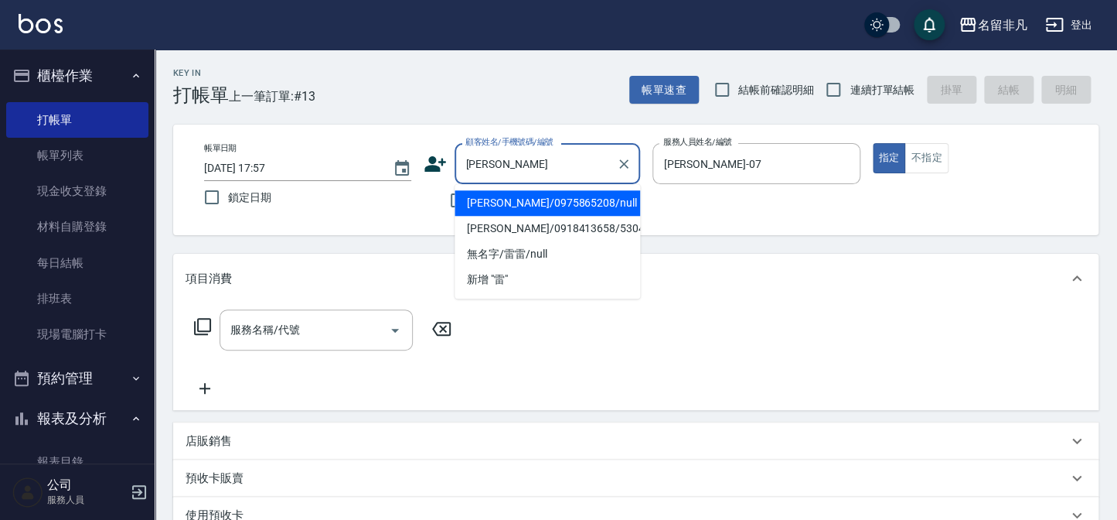
click at [549, 204] on li "[PERSON_NAME]/0975865208/null" at bounding box center [548, 203] width 186 height 26
type input "[PERSON_NAME]/0975865208/null"
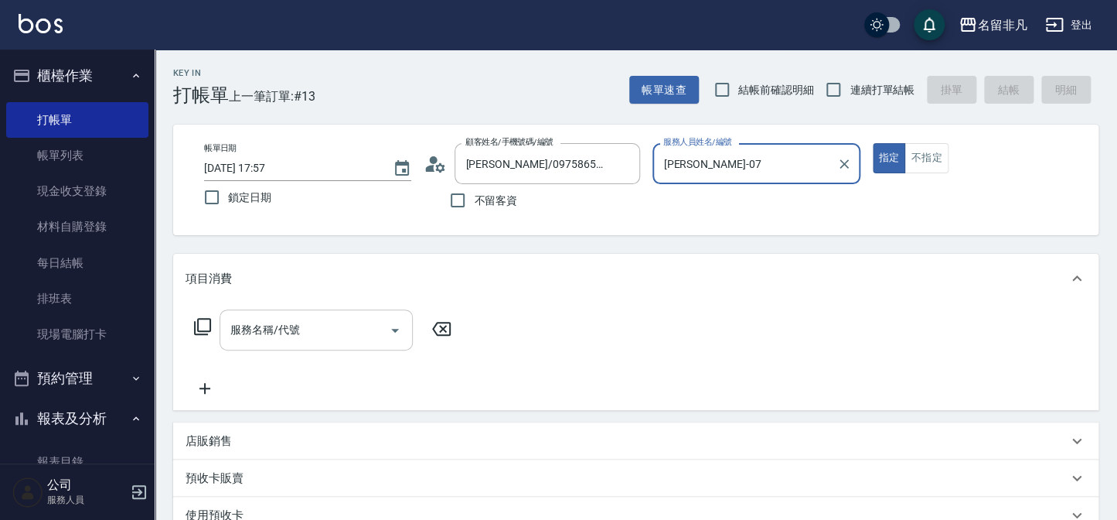
click at [332, 329] on input "服務名稱/代號" at bounding box center [305, 329] width 156 height 27
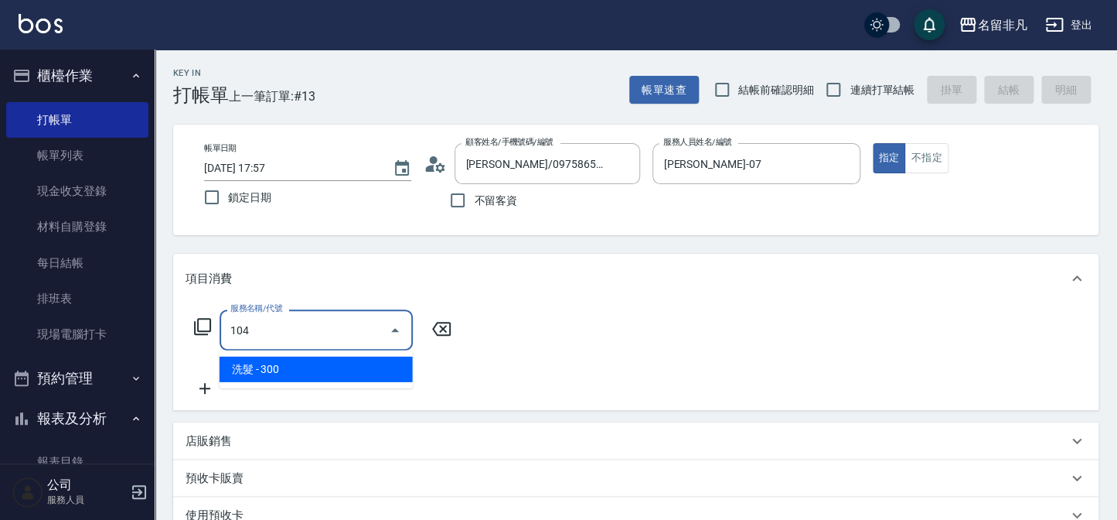
click at [325, 385] on ul "洗髮 - 300" at bounding box center [316, 369] width 193 height 38
click at [329, 367] on span "洗髮 - 300" at bounding box center [316, 369] width 193 height 26
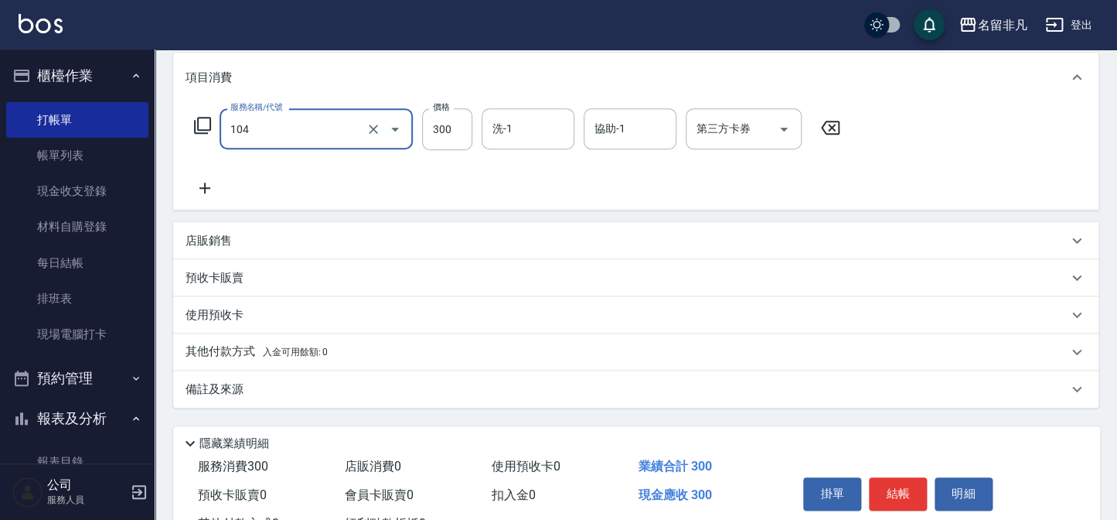
scroll to position [210, 0]
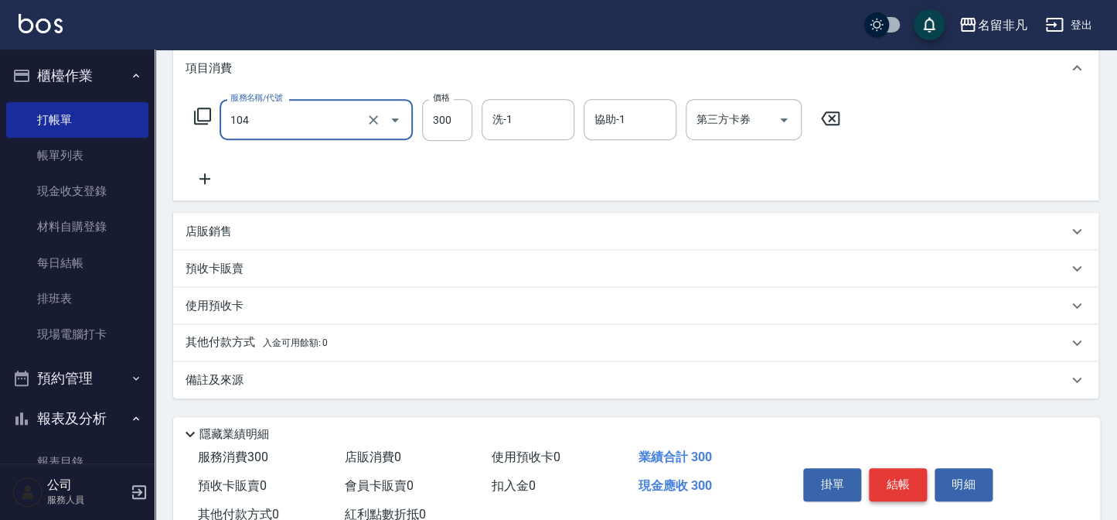
type input "洗髮(104)"
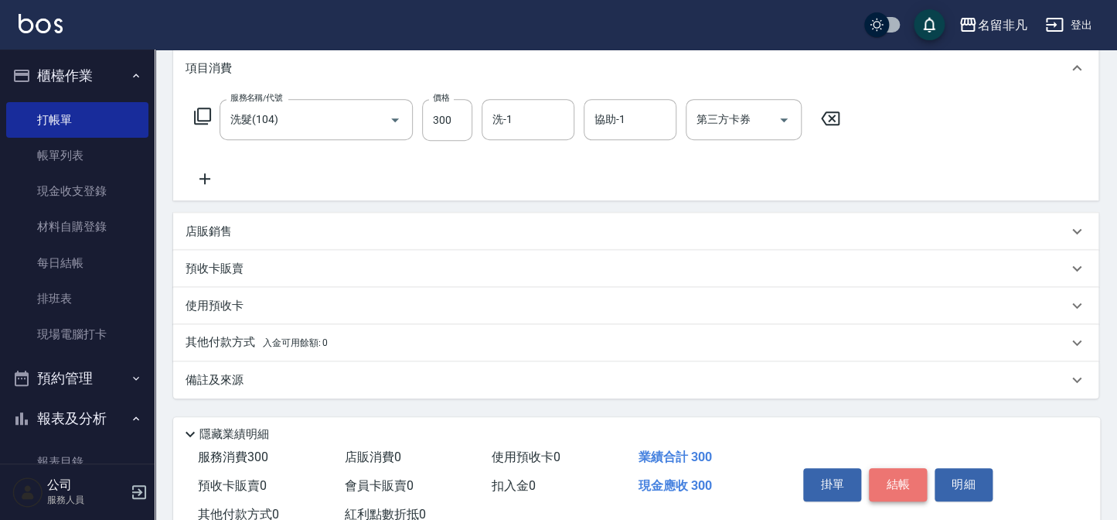
click at [915, 474] on button "結帳" at bounding box center [898, 484] width 58 height 32
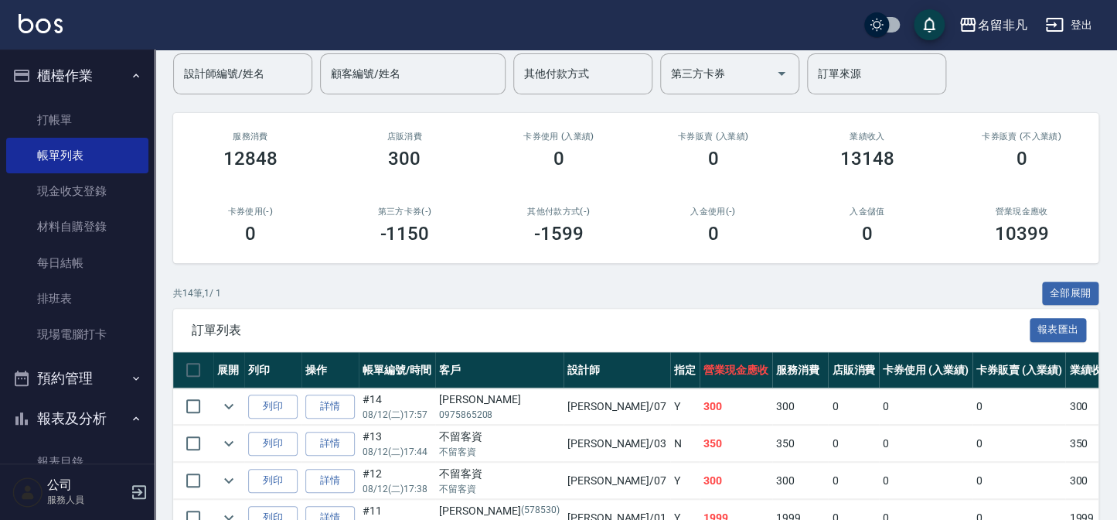
scroll to position [210, 0]
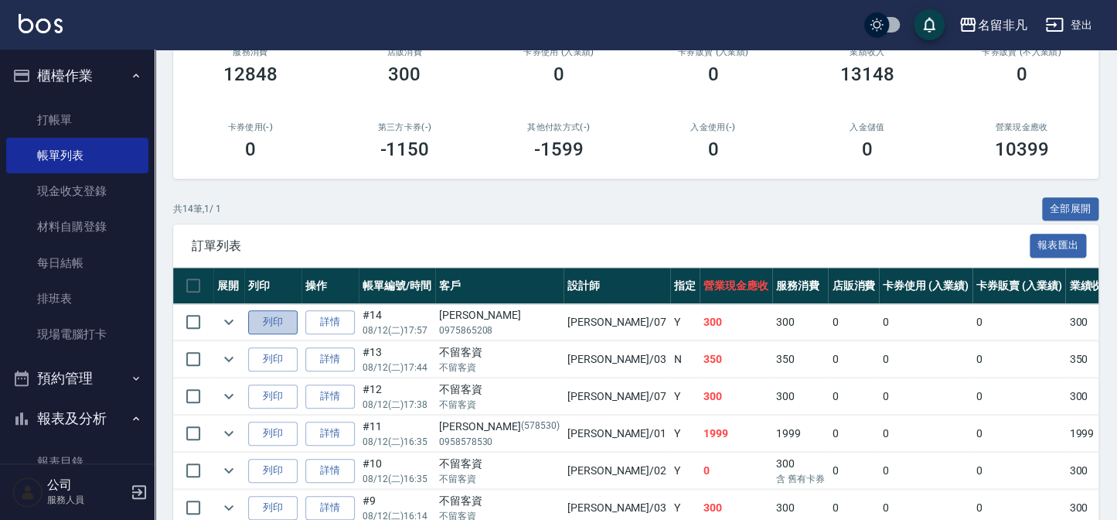
click at [285, 322] on button "列印" at bounding box center [272, 322] width 49 height 24
click at [107, 84] on button "櫃檯作業" at bounding box center [77, 76] width 142 height 40
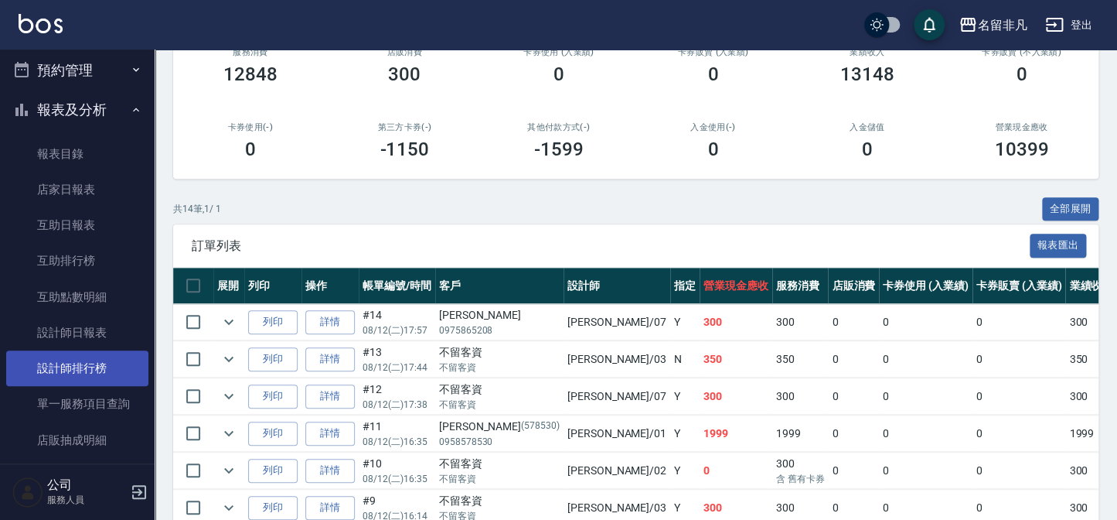
scroll to position [70, 0]
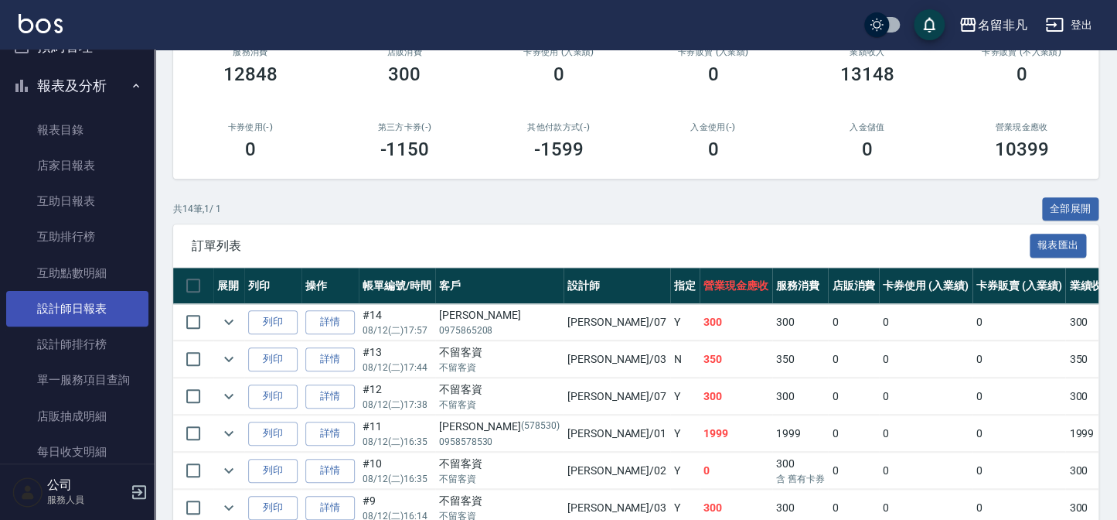
click at [63, 305] on link "設計師日報表" at bounding box center [77, 309] width 142 height 36
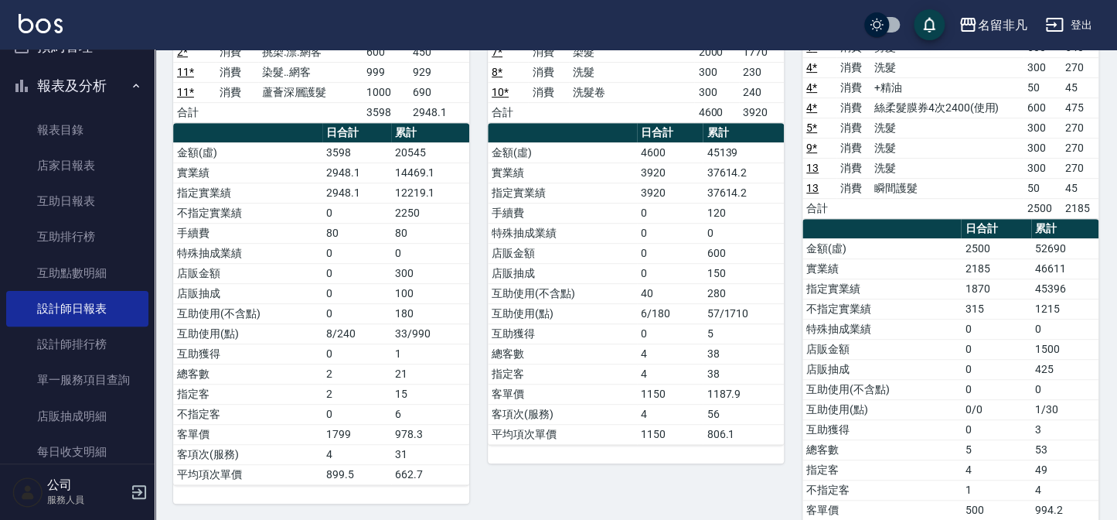
scroll to position [140, 0]
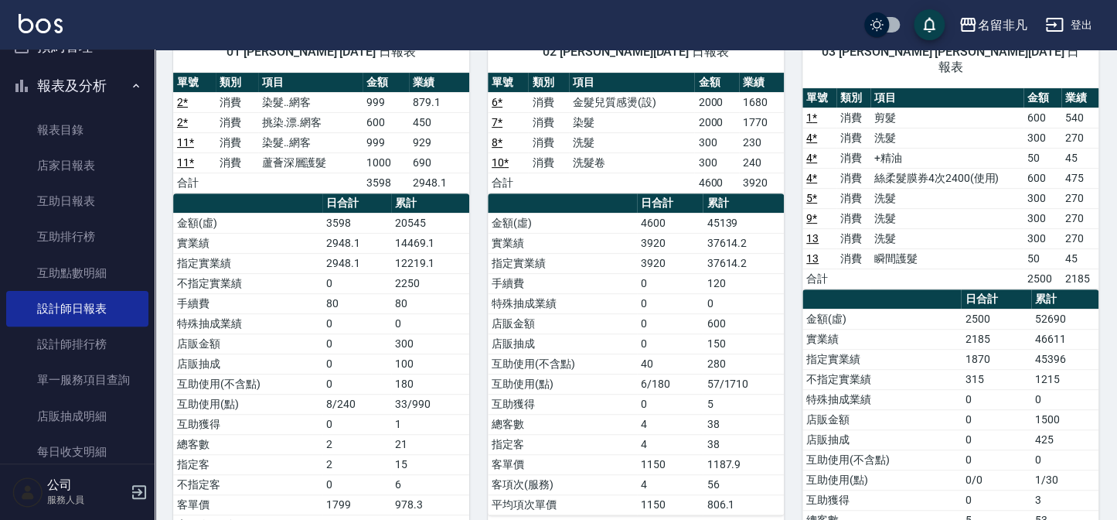
click at [77, 73] on button "報表及分析" at bounding box center [77, 86] width 142 height 40
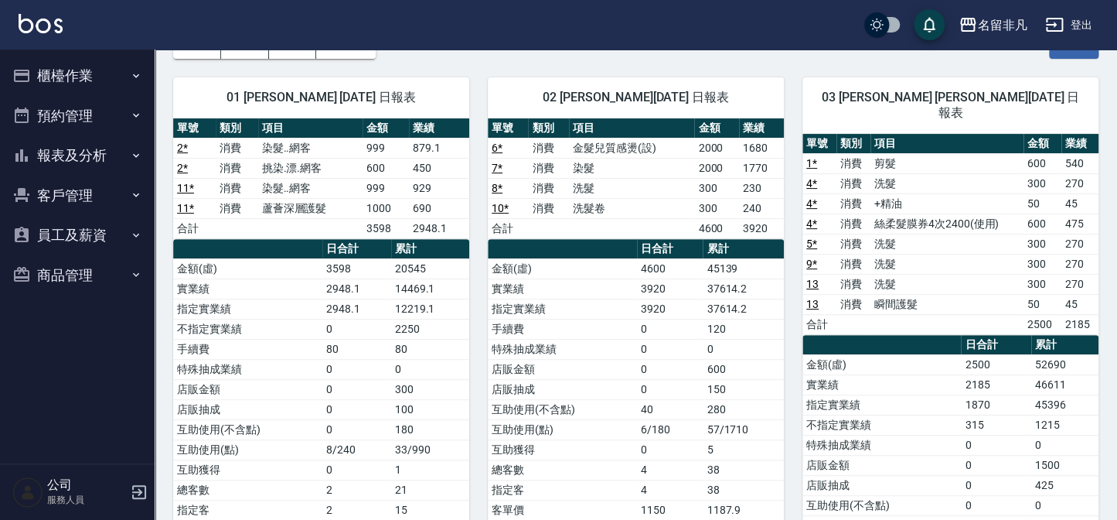
scroll to position [70, 0]
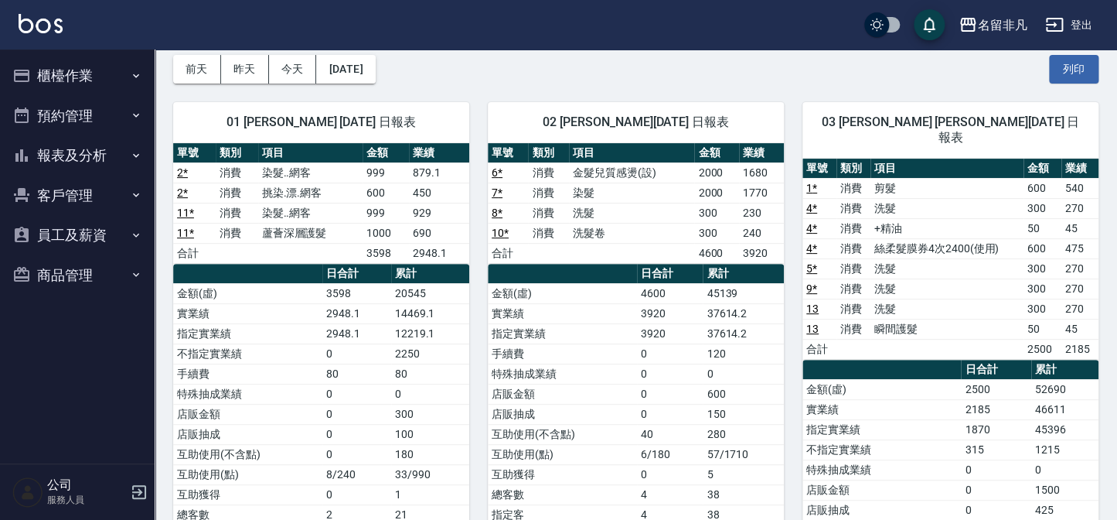
click at [92, 75] on button "櫃檯作業" at bounding box center [77, 76] width 142 height 40
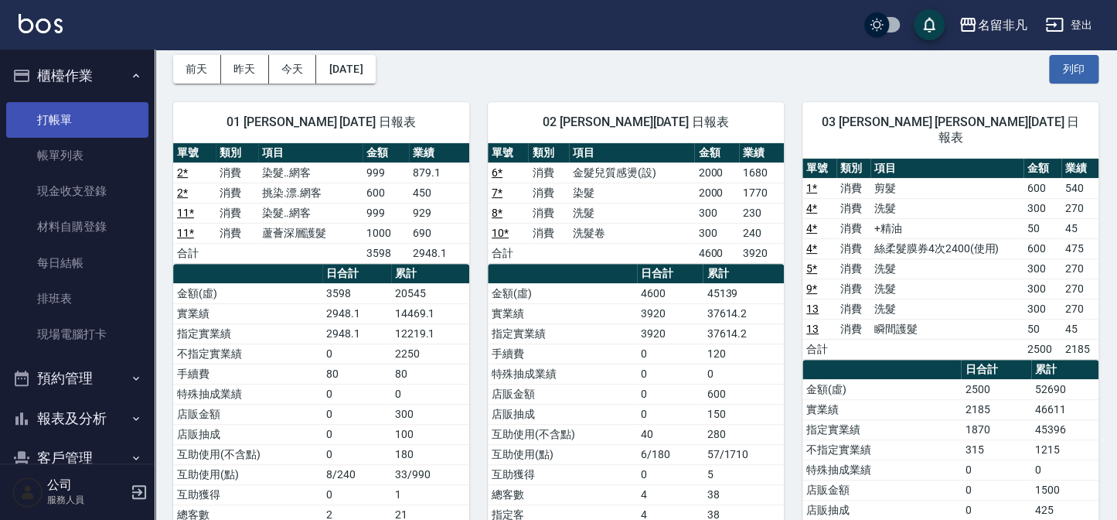
click at [101, 115] on link "打帳單" at bounding box center [77, 120] width 142 height 36
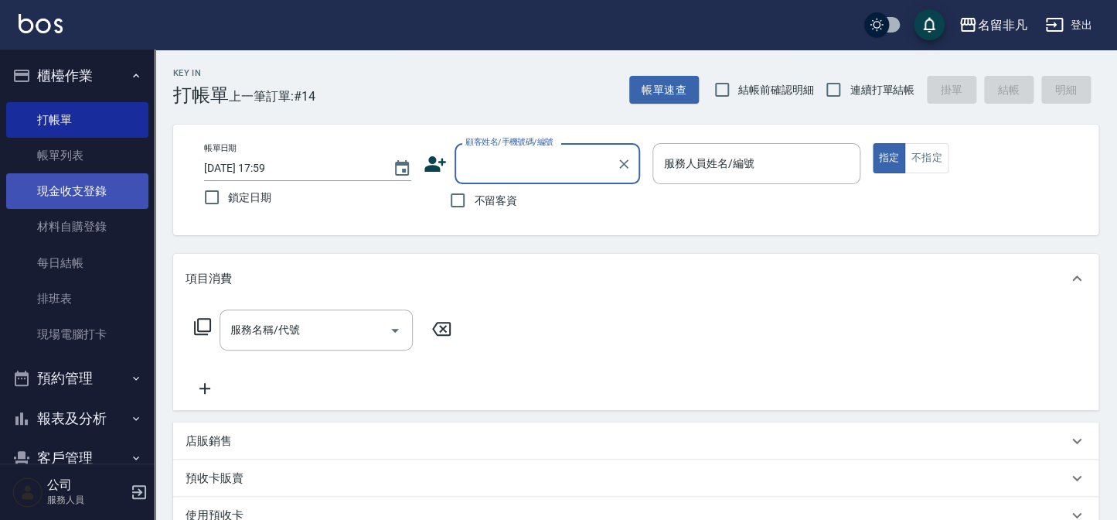
click at [61, 196] on link "現金收支登錄" at bounding box center [77, 191] width 142 height 36
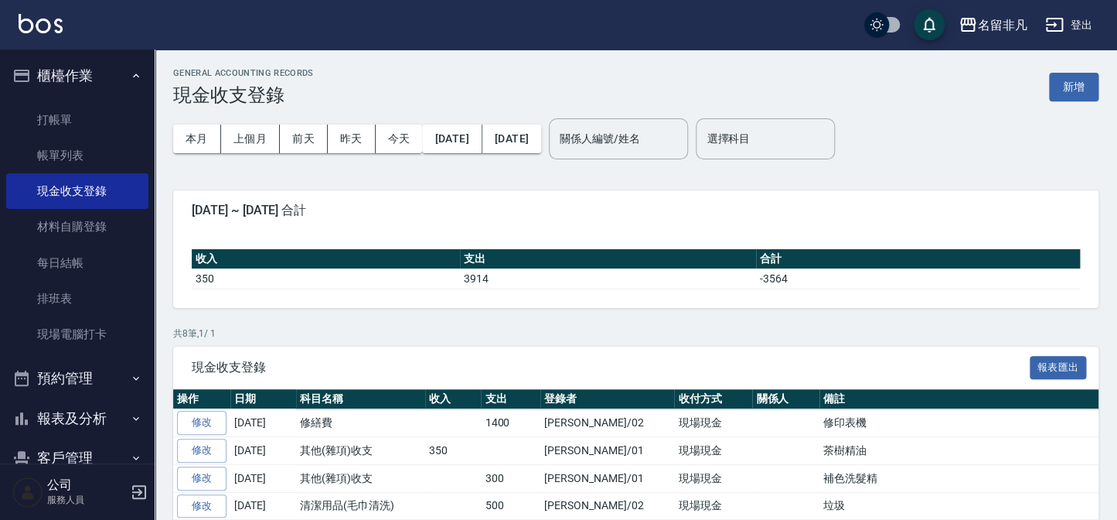
click at [59, 64] on button "櫃檯作業" at bounding box center [77, 76] width 142 height 40
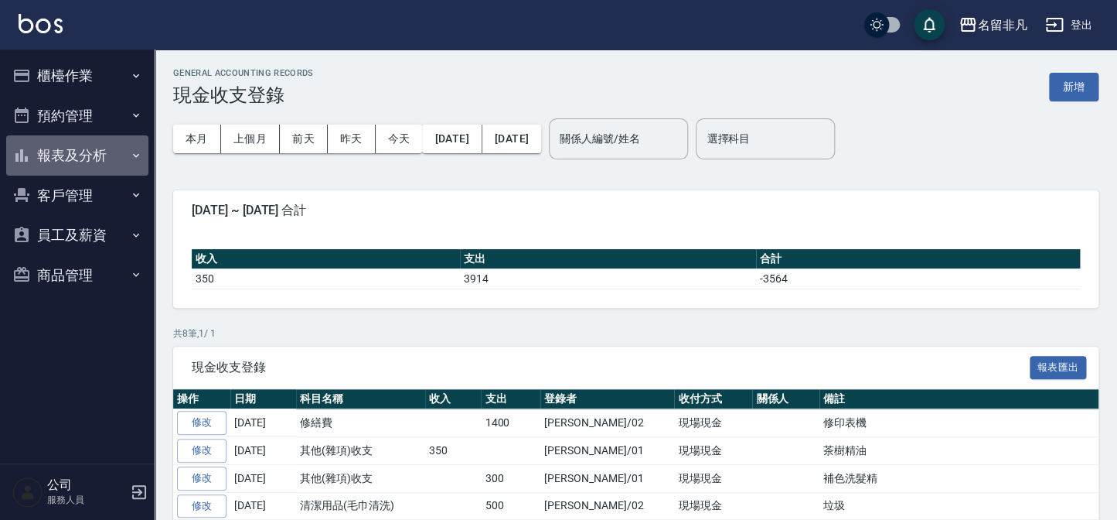
click at [60, 149] on button "報表及分析" at bounding box center [77, 155] width 142 height 40
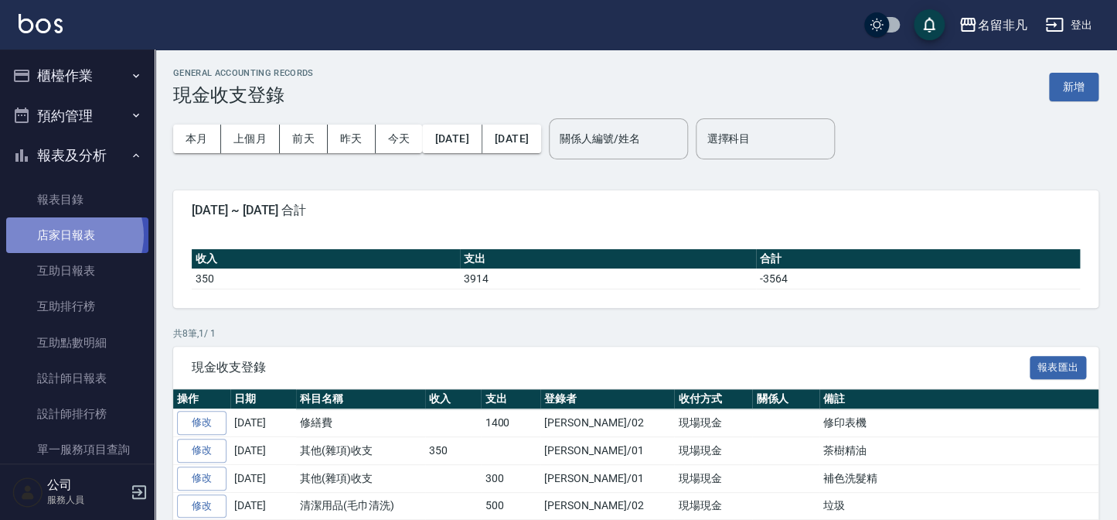
click at [72, 235] on link "店家日報表" at bounding box center [77, 235] width 142 height 36
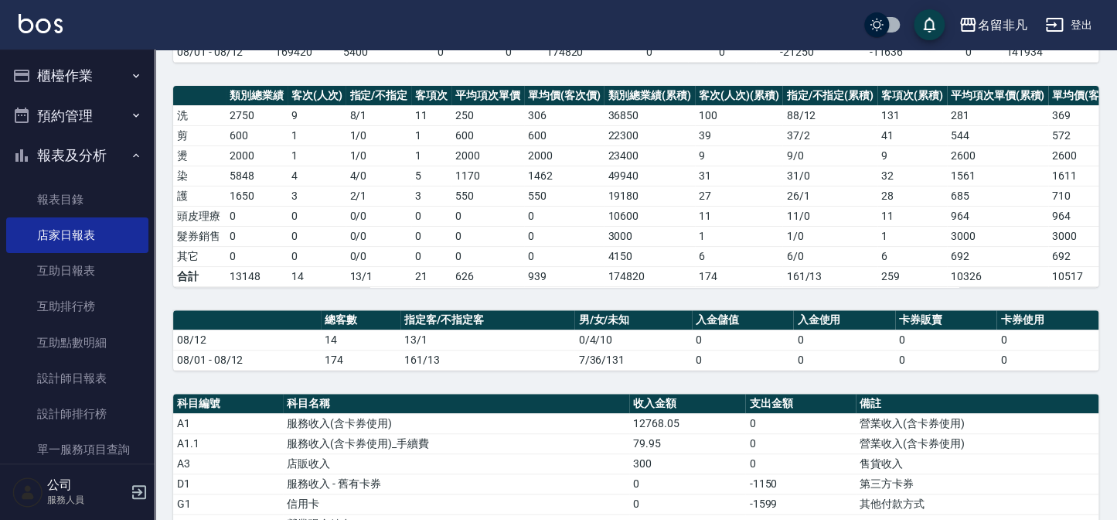
scroll to position [210, 0]
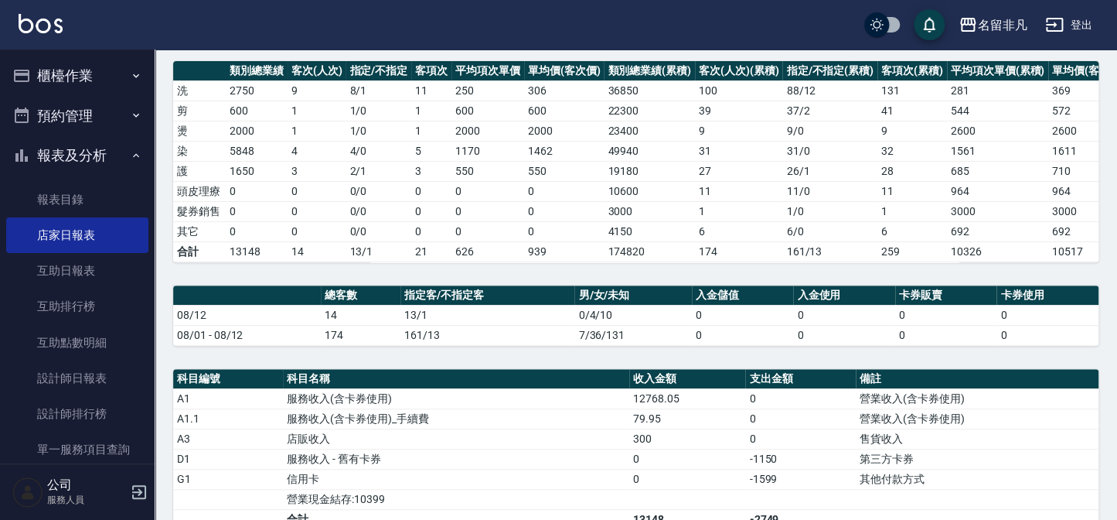
click at [73, 80] on button "櫃檯作業" at bounding box center [77, 76] width 142 height 40
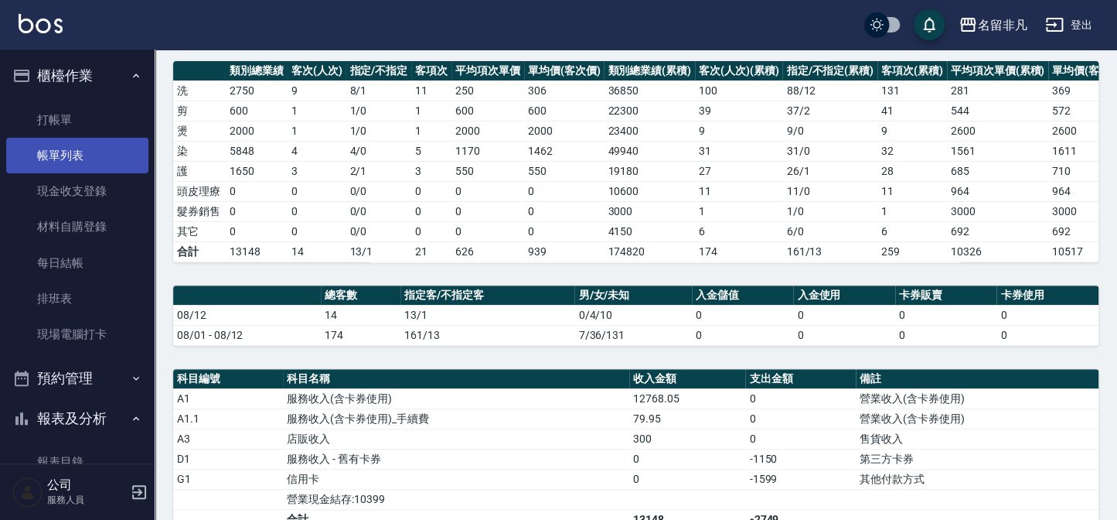
click at [64, 150] on link "帳單列表" at bounding box center [77, 156] width 142 height 36
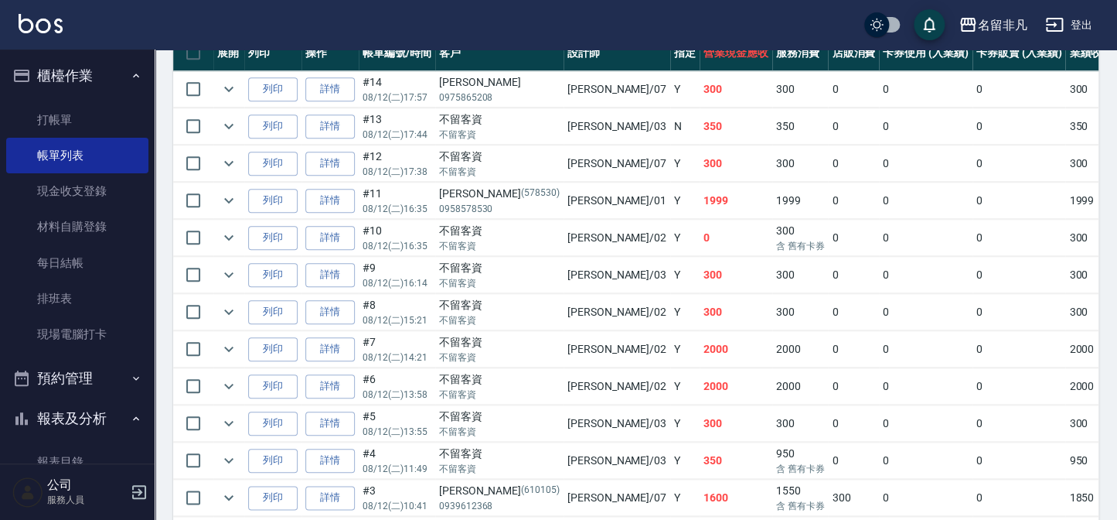
scroll to position [421, 0]
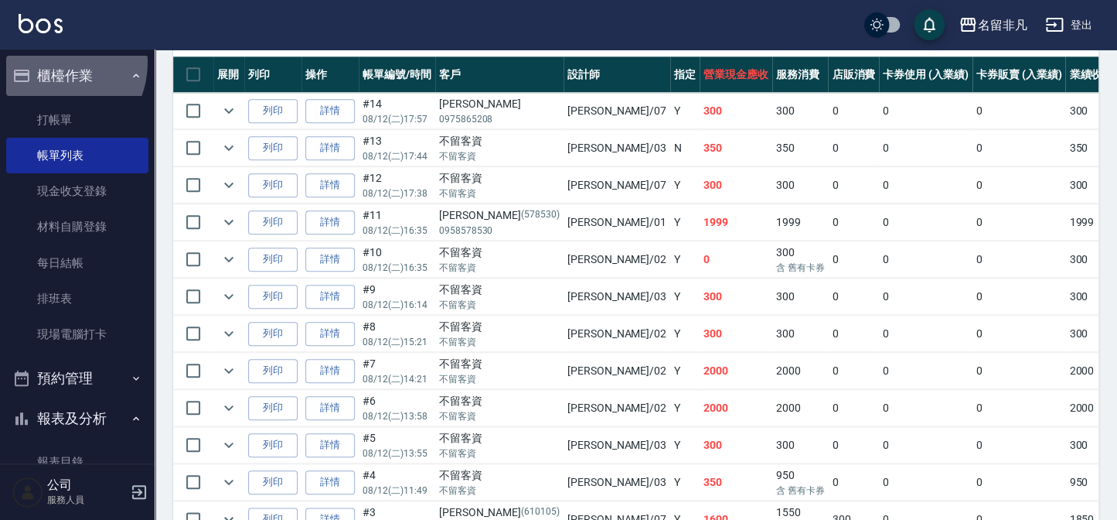
click at [53, 63] on button "櫃檯作業" at bounding box center [77, 76] width 142 height 40
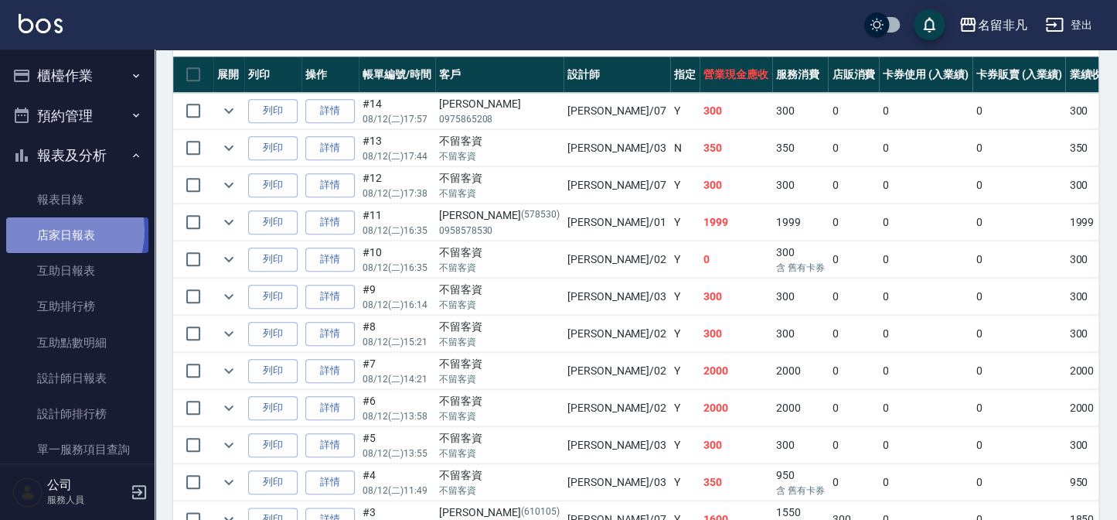
click at [54, 231] on link "店家日報表" at bounding box center [77, 235] width 142 height 36
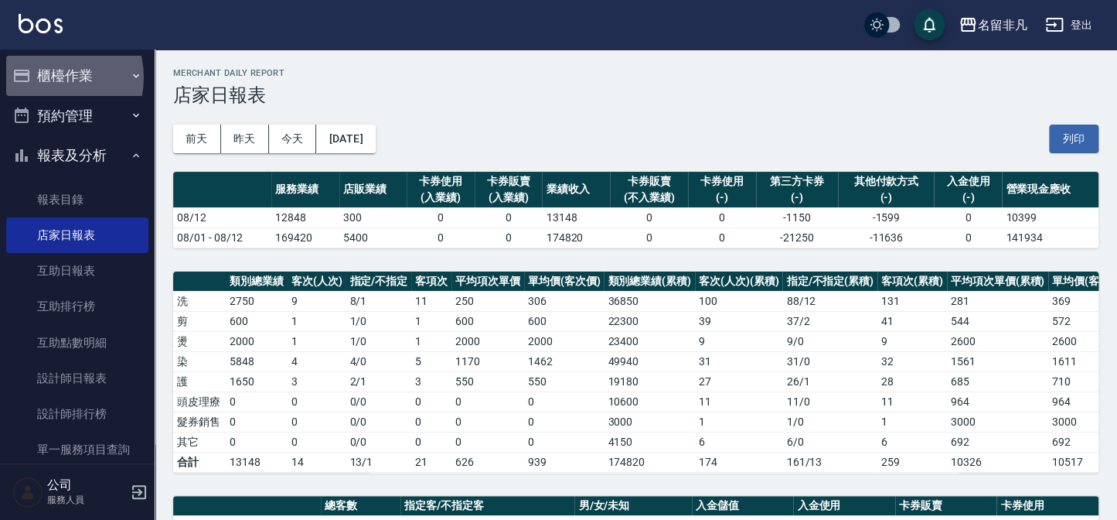
click at [45, 78] on button "櫃檯作業" at bounding box center [77, 76] width 142 height 40
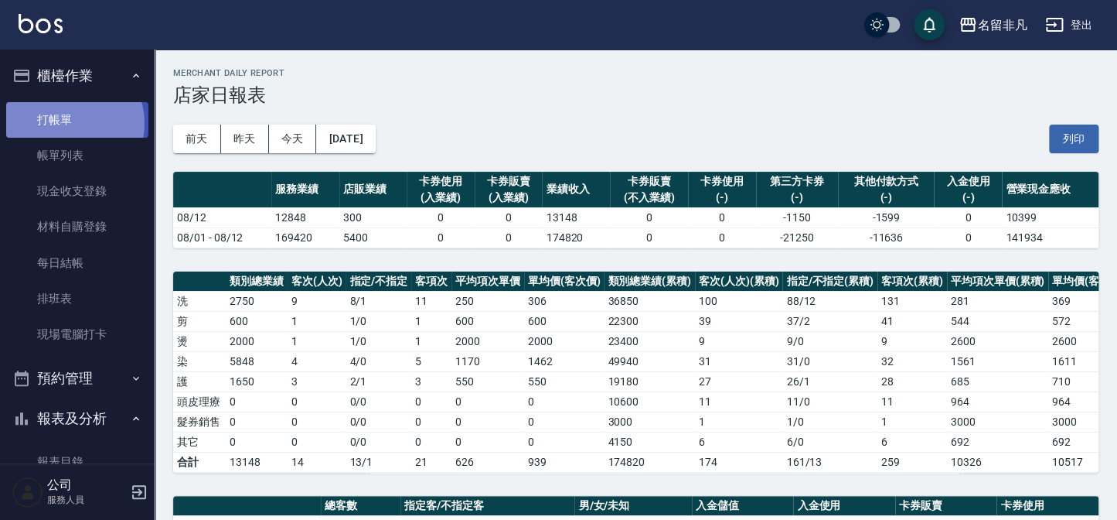
drag, startPoint x: 70, startPoint y: 123, endPoint x: 66, endPoint y: 102, distance: 21.1
click at [70, 122] on link "打帳單" at bounding box center [77, 120] width 142 height 36
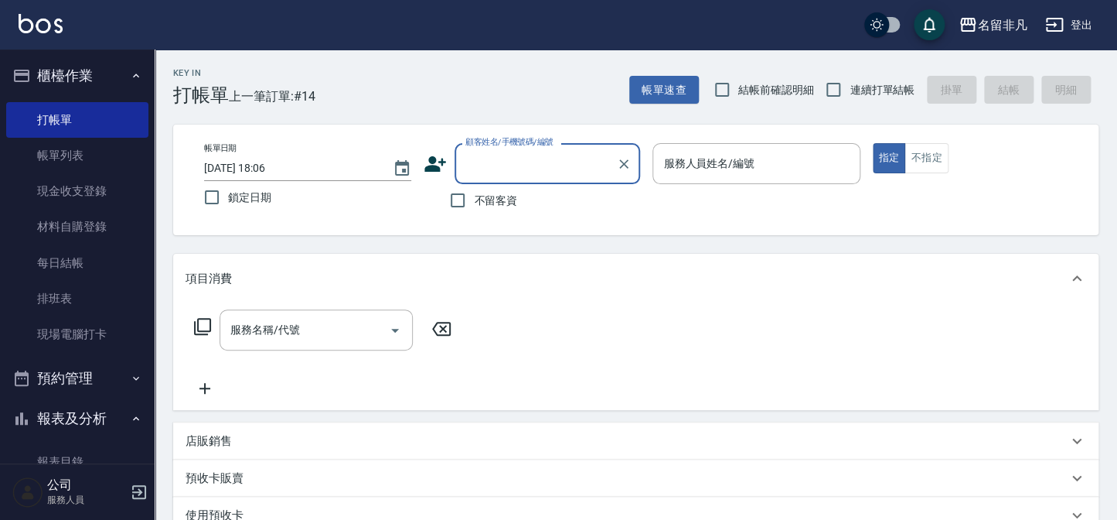
click at [78, 139] on link "帳單列表" at bounding box center [77, 156] width 142 height 36
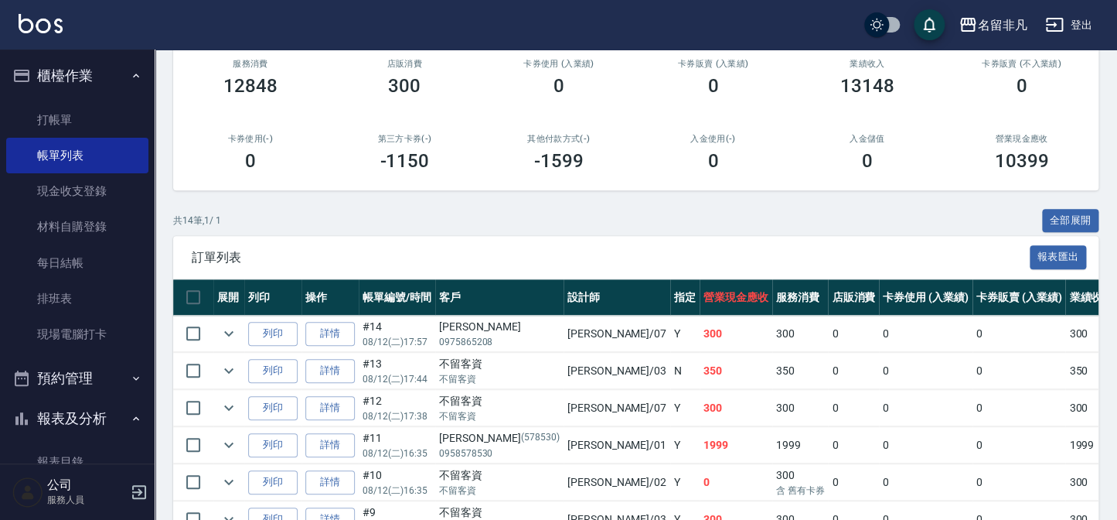
scroll to position [210, 0]
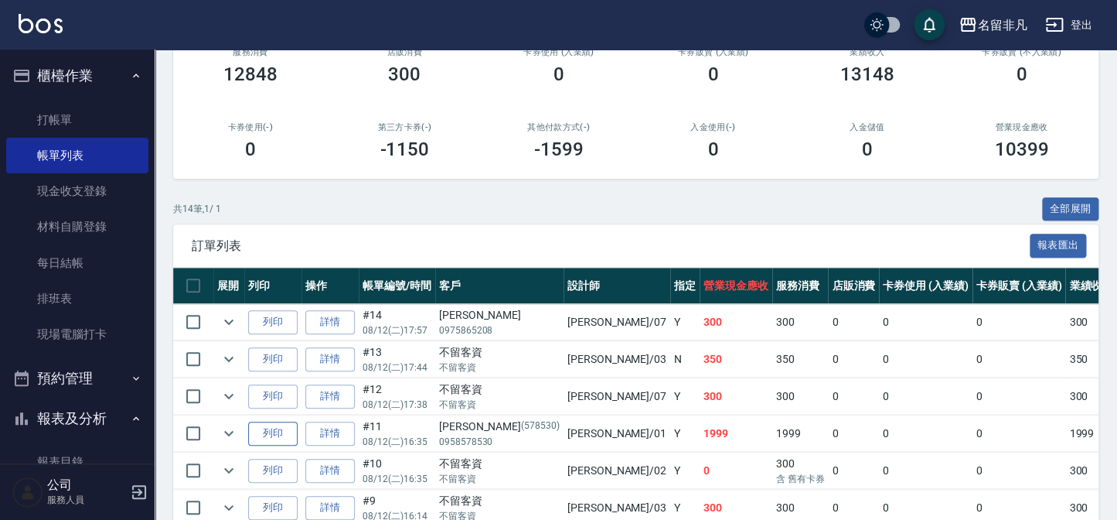
click at [262, 431] on button "列印" at bounding box center [272, 433] width 49 height 24
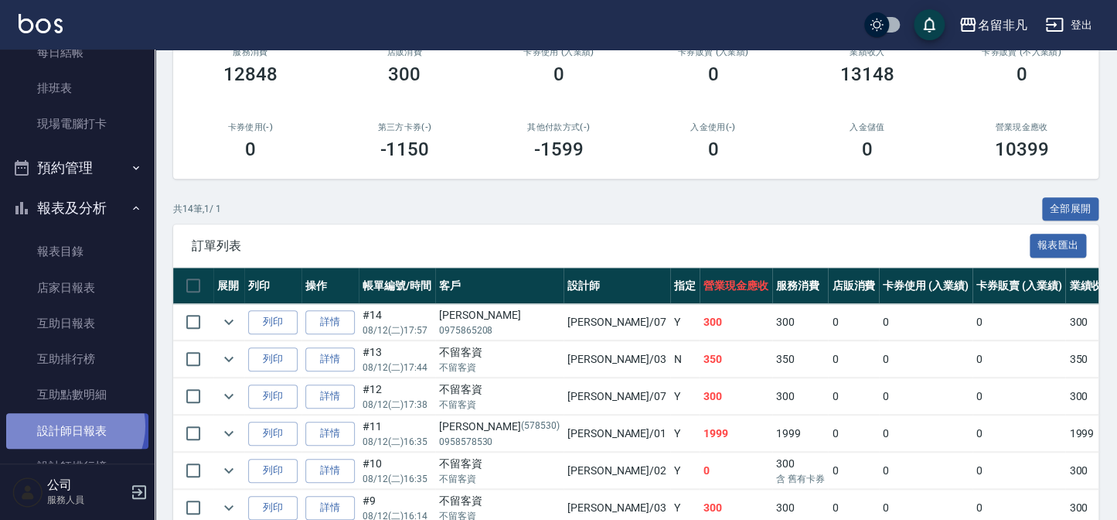
click at [70, 425] on link "設計師日報表" at bounding box center [77, 431] width 142 height 36
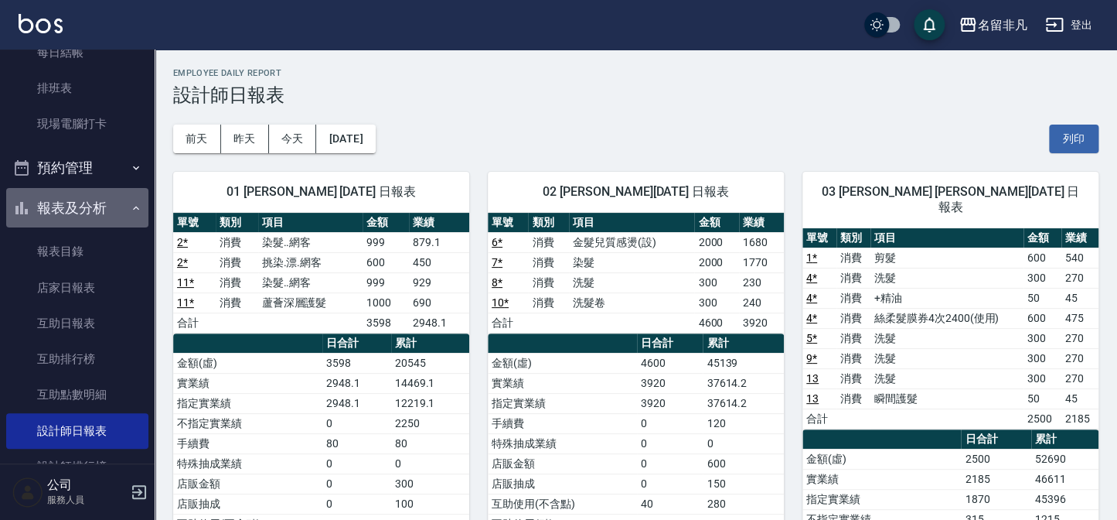
click at [77, 220] on button "報表及分析" at bounding box center [77, 208] width 142 height 40
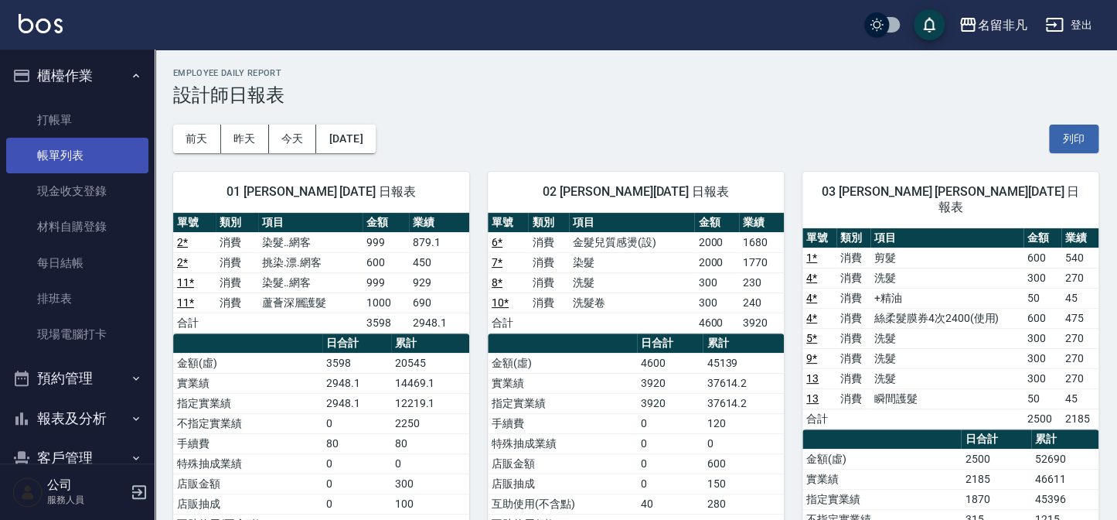
click at [90, 140] on link "帳單列表" at bounding box center [77, 156] width 142 height 36
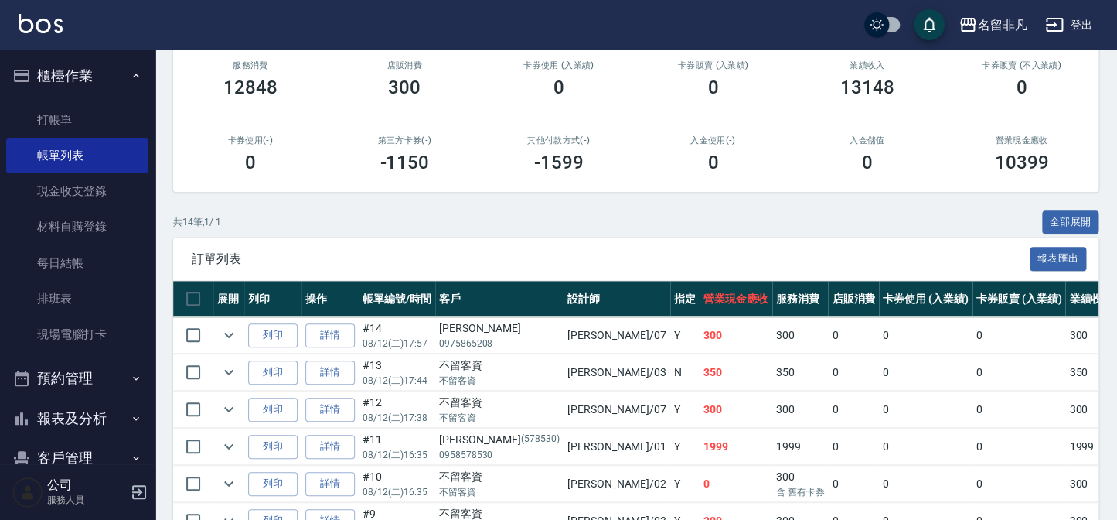
scroll to position [210, 0]
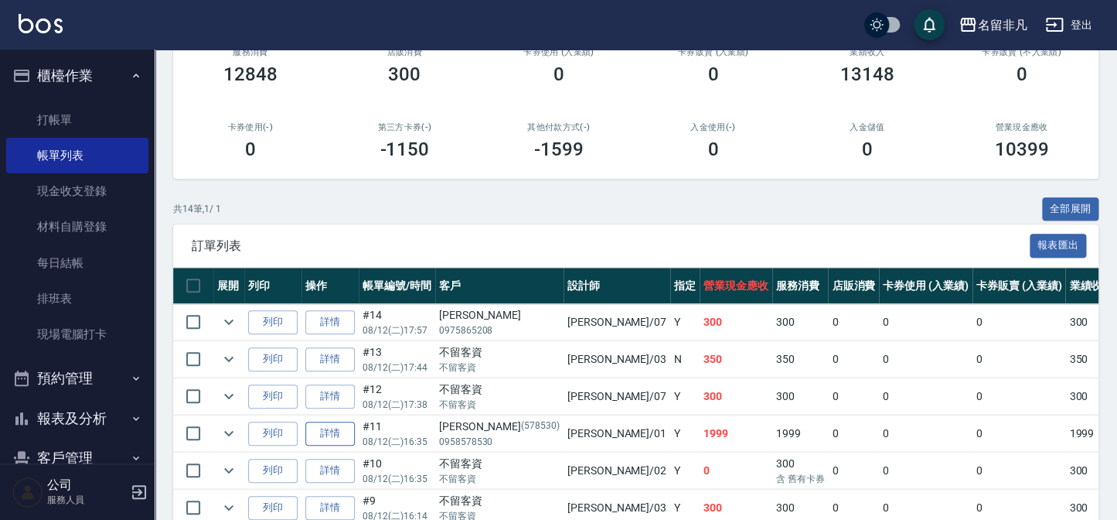
click at [335, 429] on link "詳情" at bounding box center [329, 433] width 49 height 24
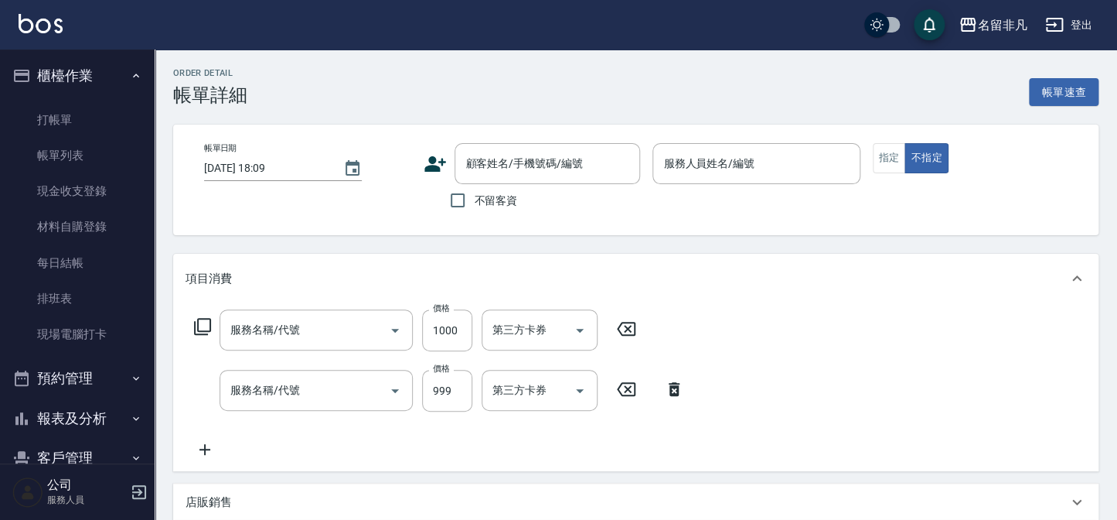
scroll to position [164, 0]
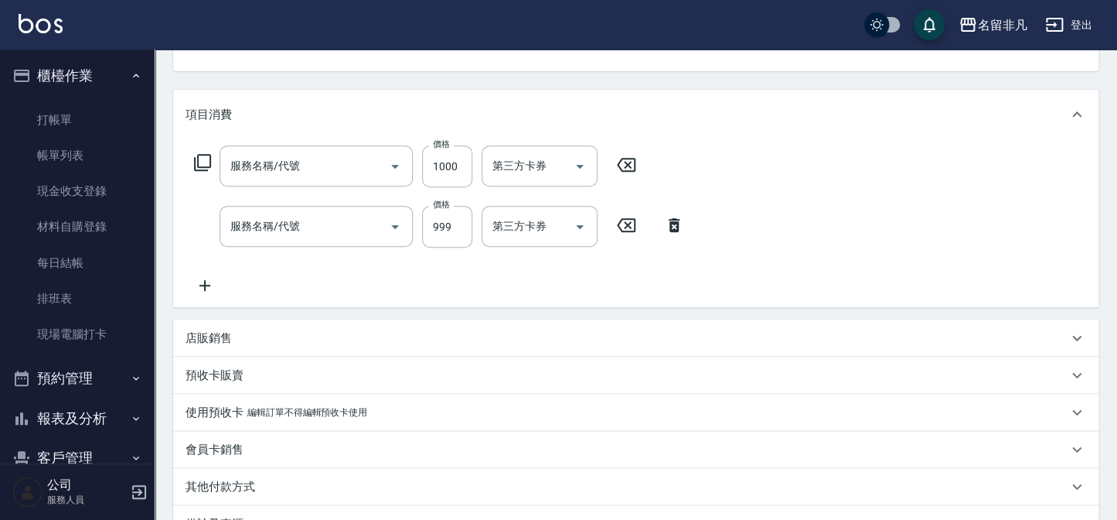
type input "[DATE] 16:35"
type input "[PERSON_NAME]-01"
click at [301, 341] on div "店販銷售" at bounding box center [627, 338] width 882 height 16
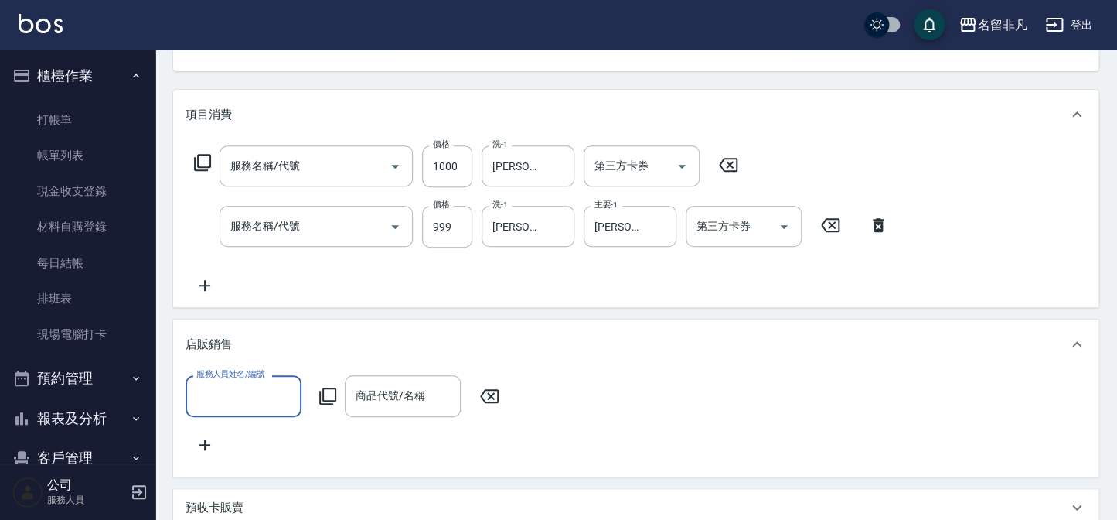
type input "蘆薈深層護髮(528)"
type input "染髮..網客(399)"
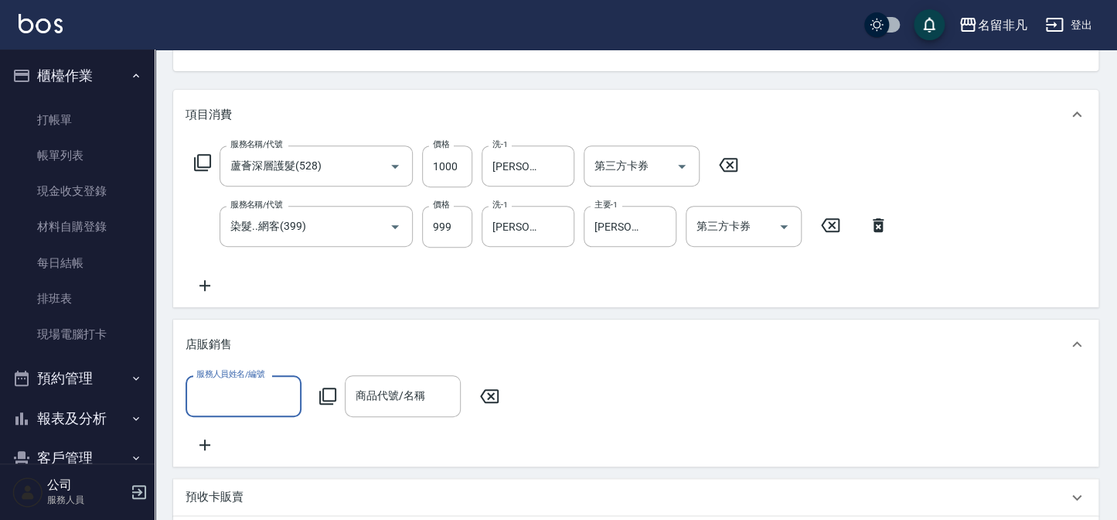
type input "[PERSON_NAME]/0958578530/578530"
click at [254, 405] on input "服務人員姓名/編號" at bounding box center [244, 395] width 102 height 27
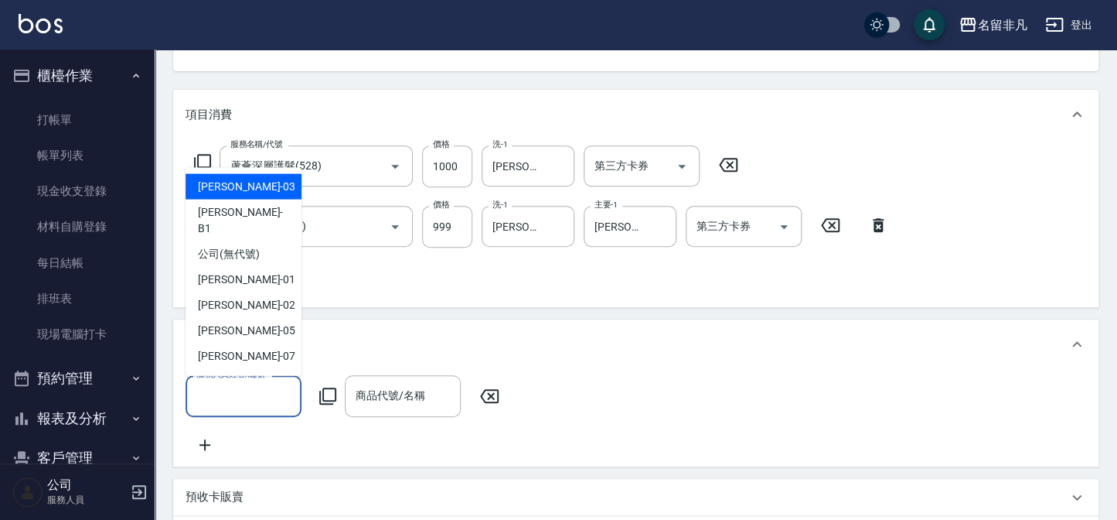
scroll to position [0, 0]
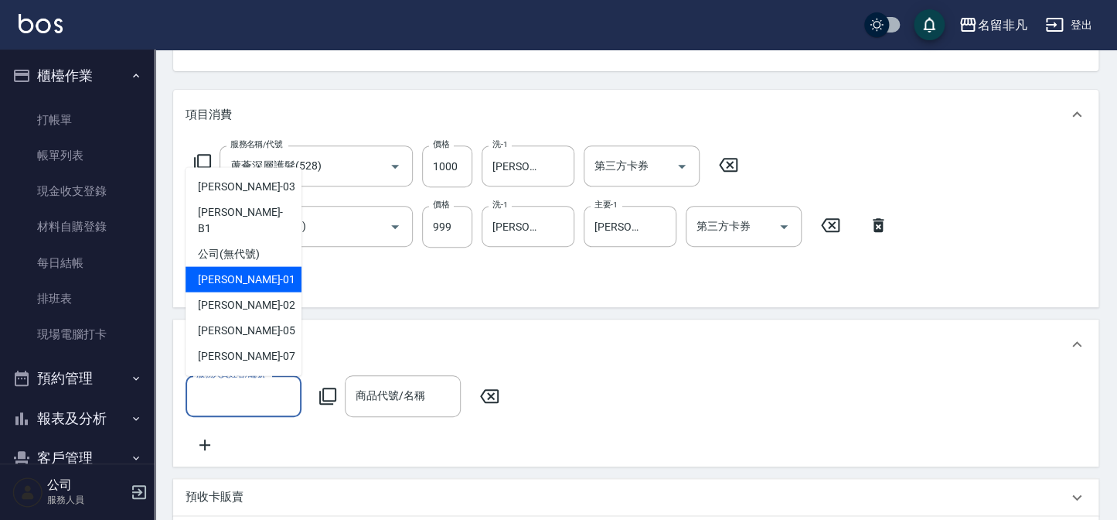
click at [249, 271] on span "[PERSON_NAME] -01" at bounding box center [246, 279] width 97 height 16
type input "[PERSON_NAME]-01"
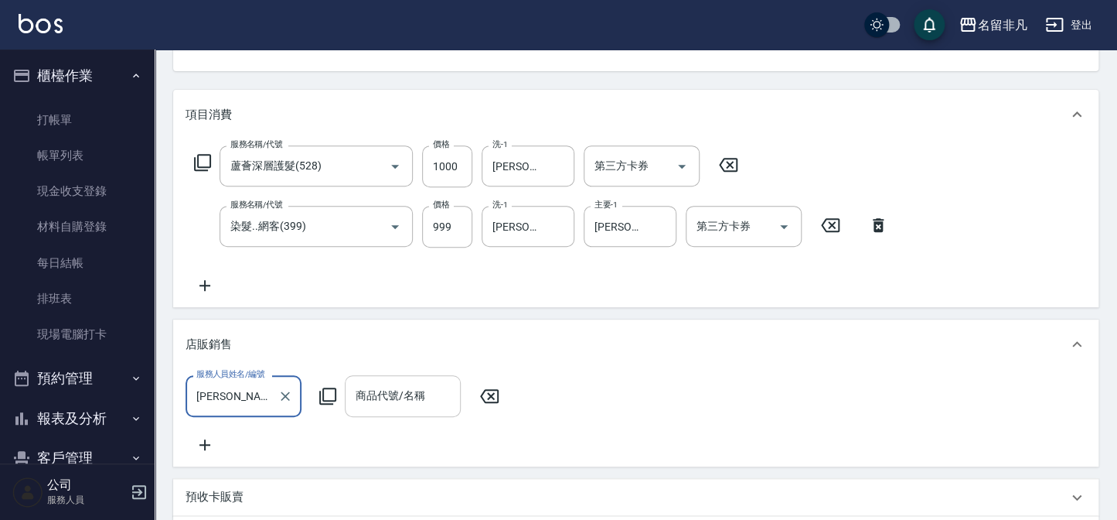
click at [407, 401] on div "商品代號/名稱 商品代號/名稱" at bounding box center [403, 395] width 116 height 41
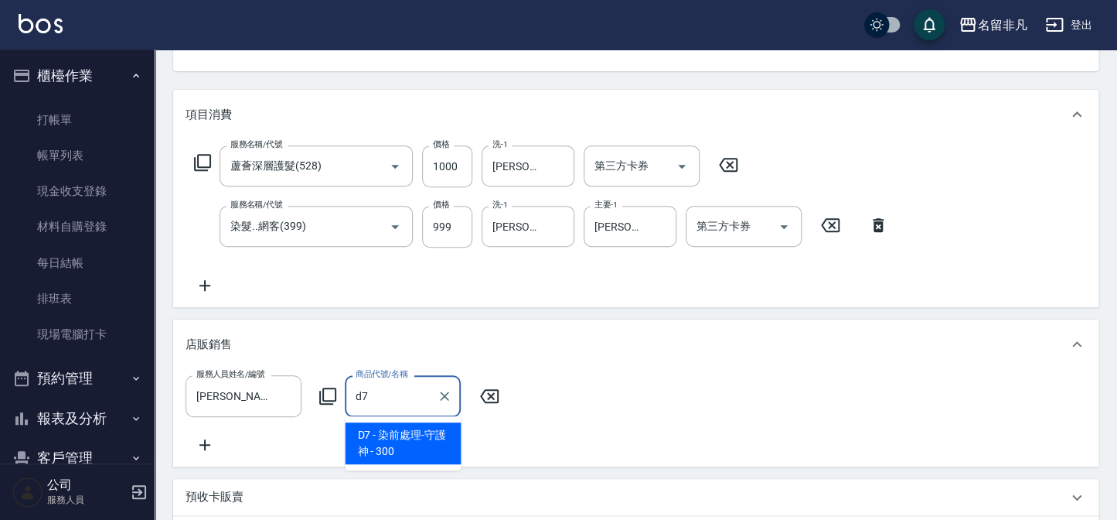
type input "染前處理-守護神"
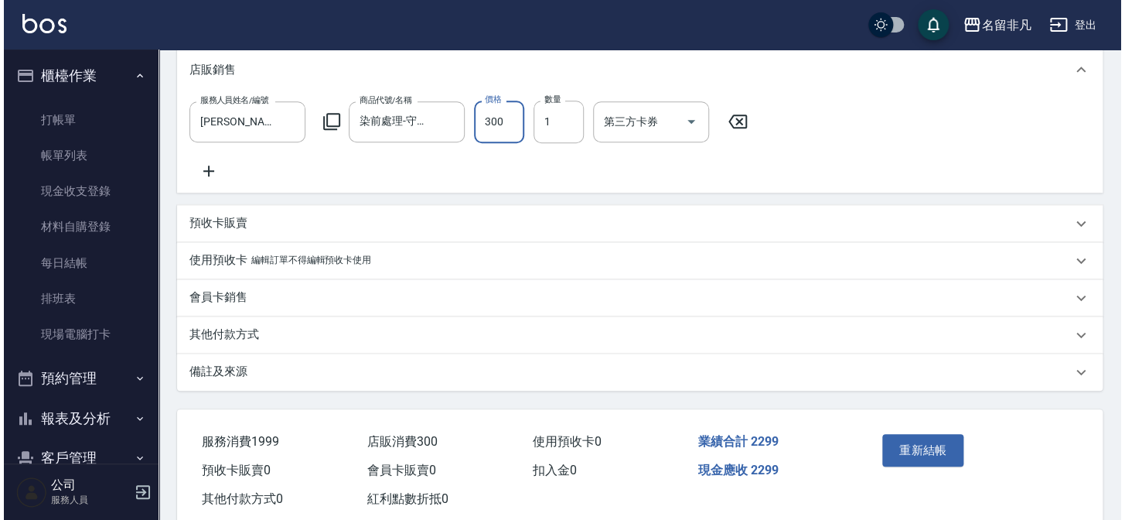
scroll to position [483, 0]
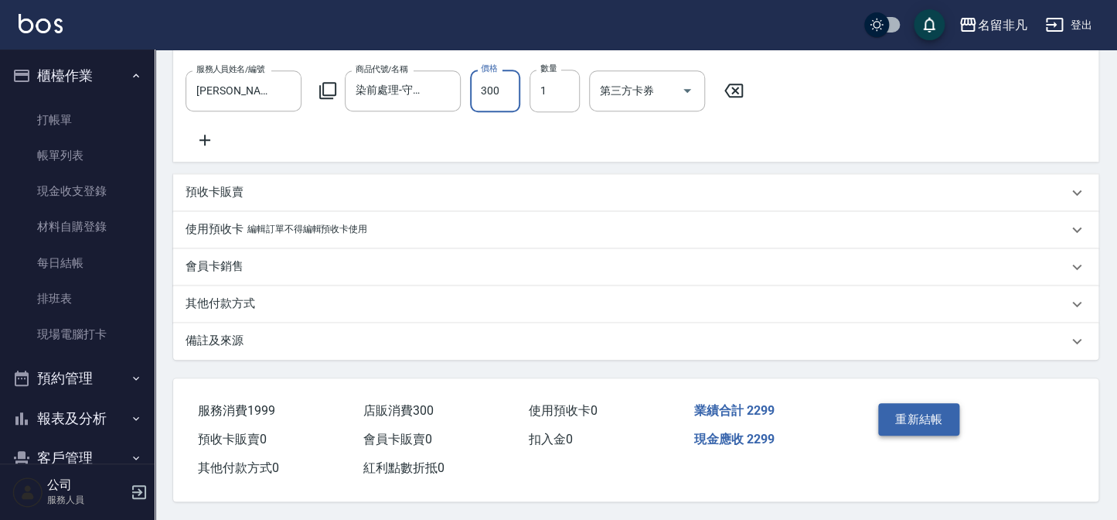
click at [953, 418] on button "重新結帳" at bounding box center [919, 419] width 82 height 32
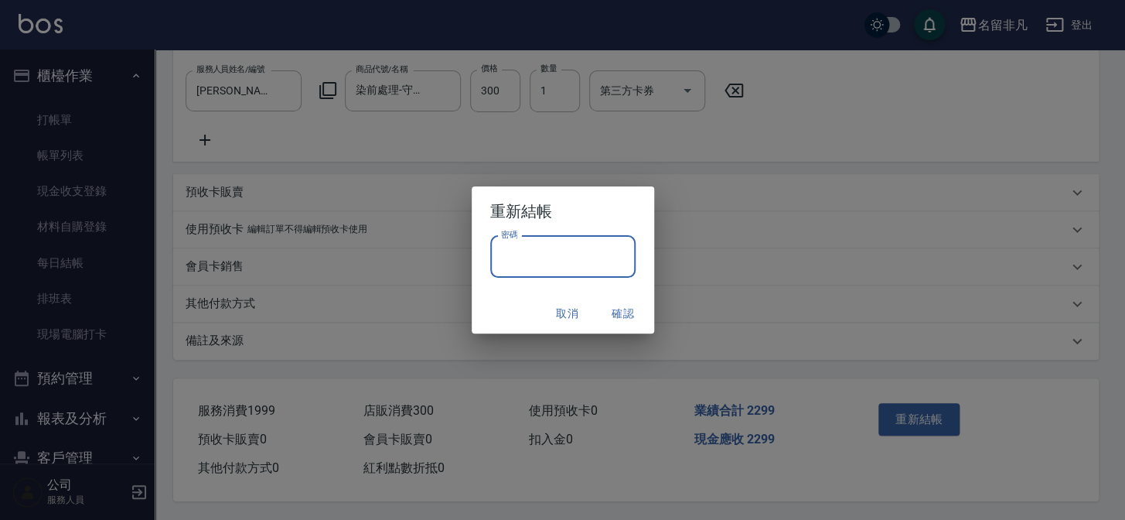
drag, startPoint x: 534, startPoint y: 250, endPoint x: 554, endPoint y: 263, distance: 24.0
click at [534, 250] on input "密碼" at bounding box center [562, 257] width 145 height 42
type input "****"
click at [619, 299] on button "確認" at bounding box center [622, 313] width 49 height 29
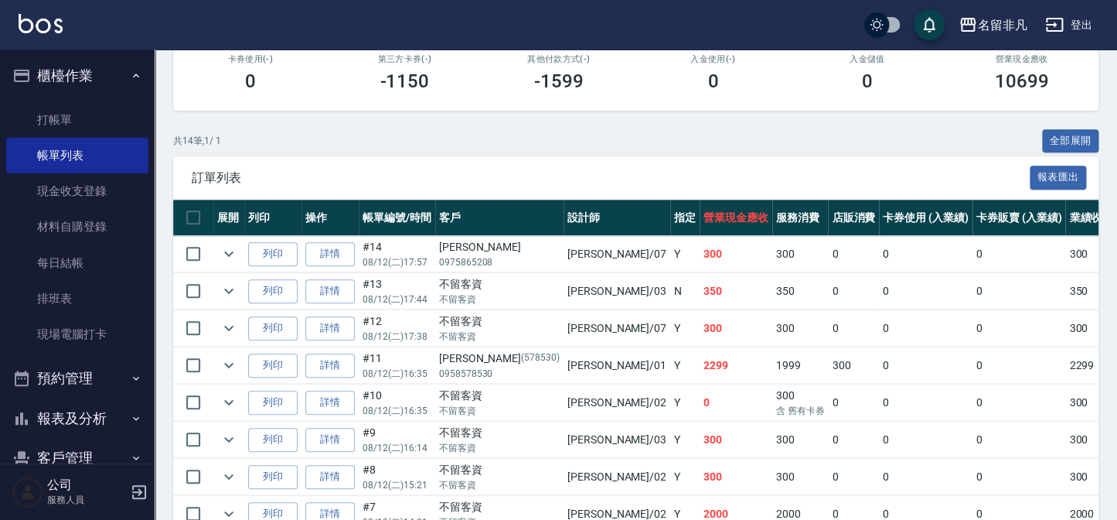
scroll to position [281, 0]
